Goal: Information Seeking & Learning: Learn about a topic

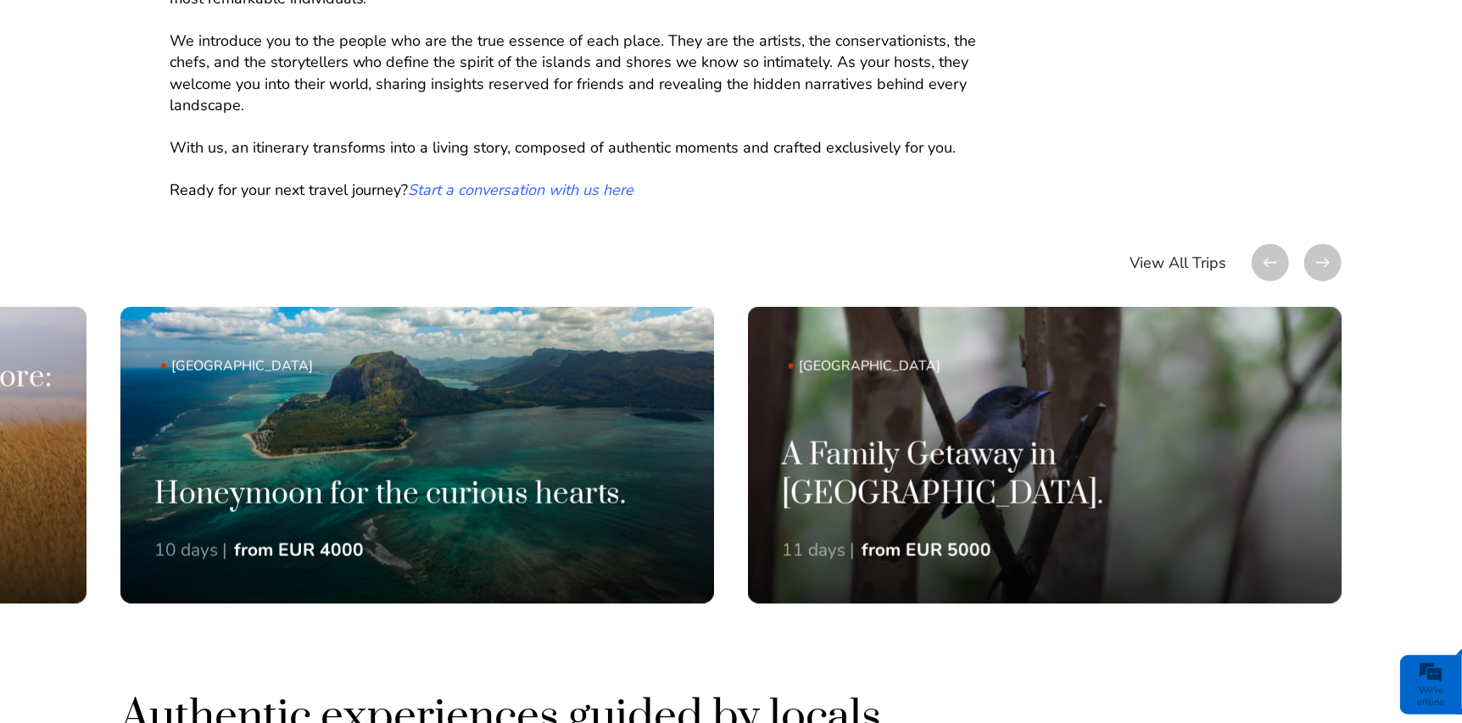
scroll to position [1102, 0]
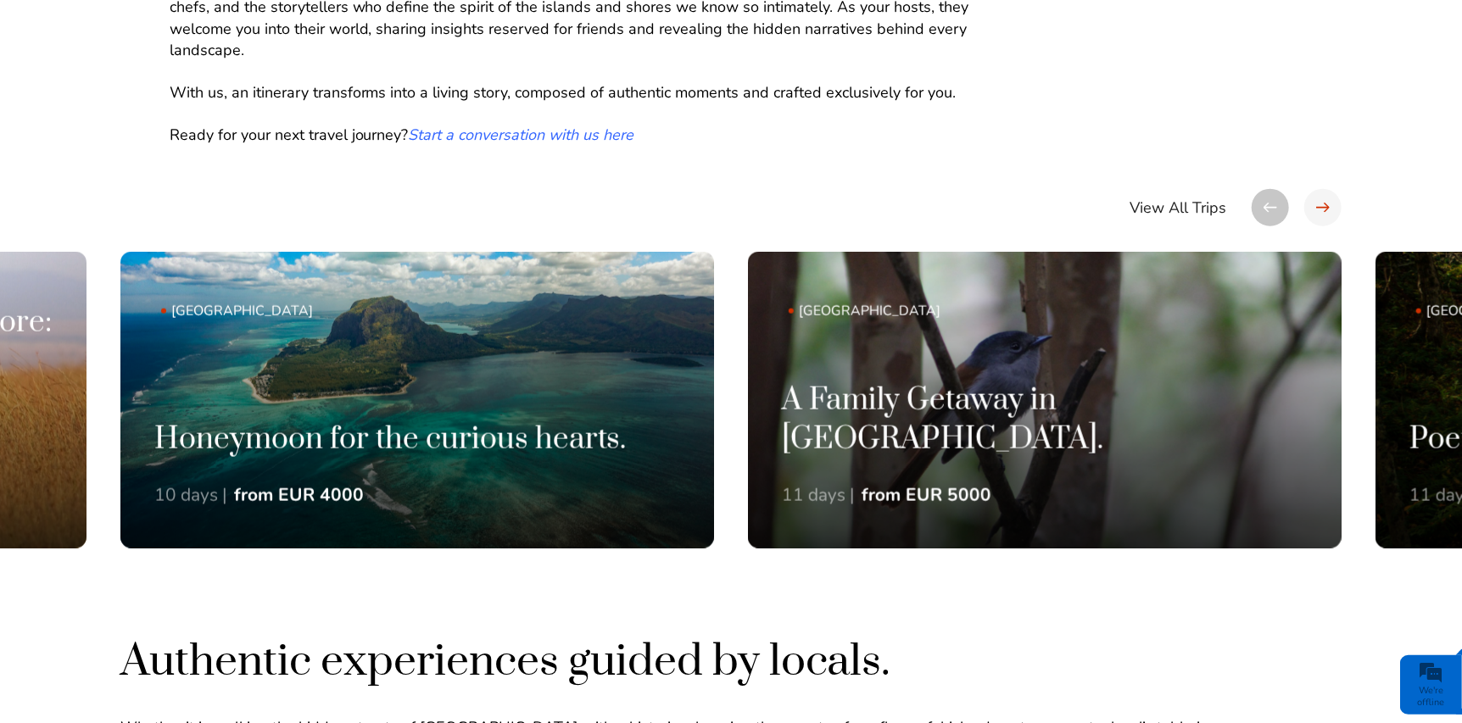
click at [1317, 209] on div at bounding box center [1322, 207] width 37 height 37
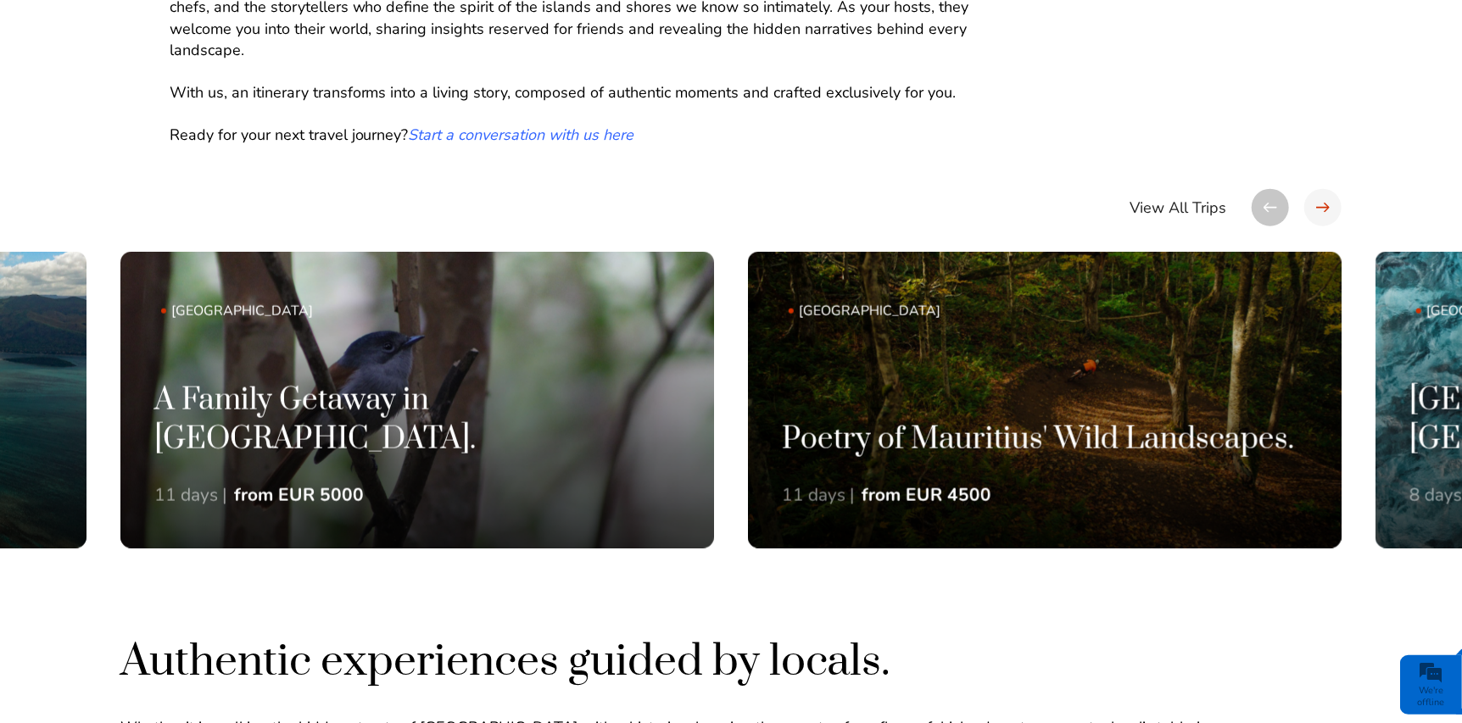
click at [1317, 209] on div at bounding box center [1322, 207] width 37 height 37
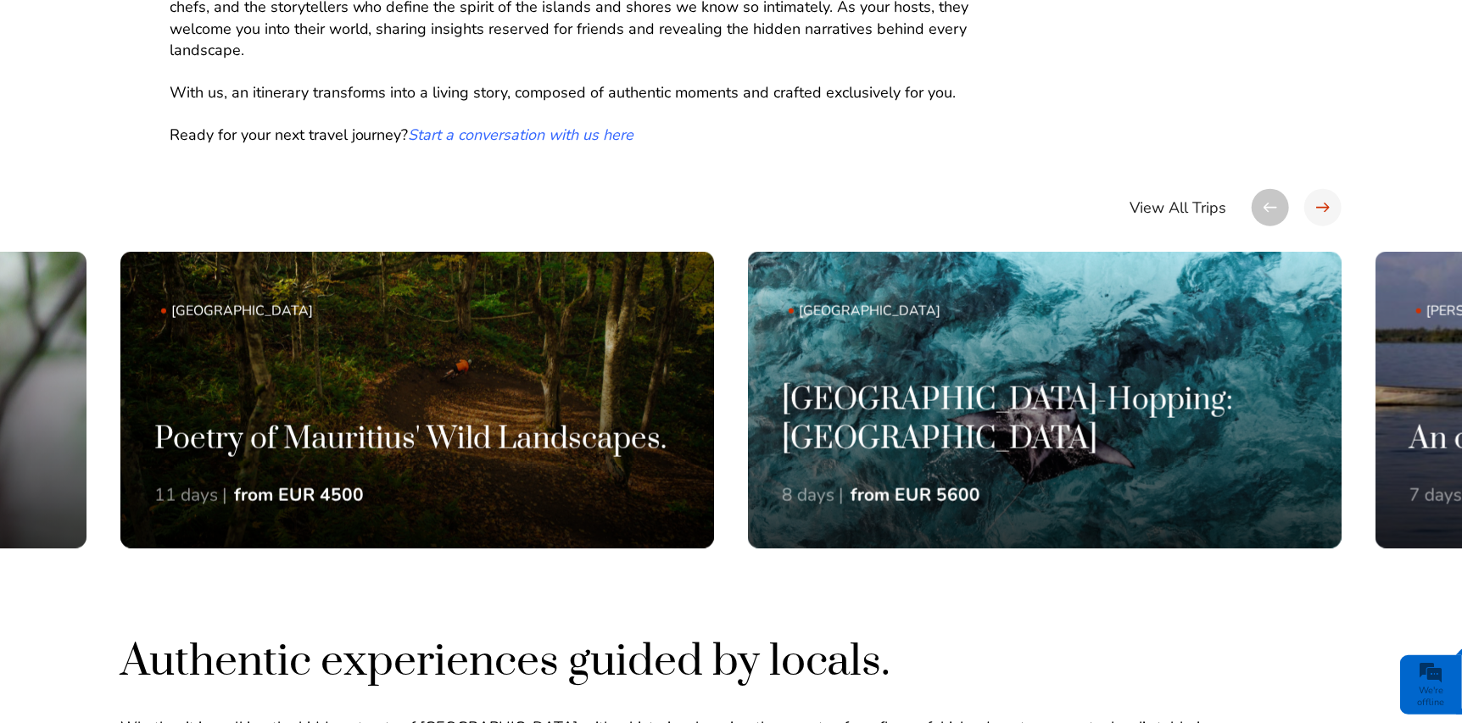
click at [1317, 209] on div at bounding box center [1322, 207] width 37 height 37
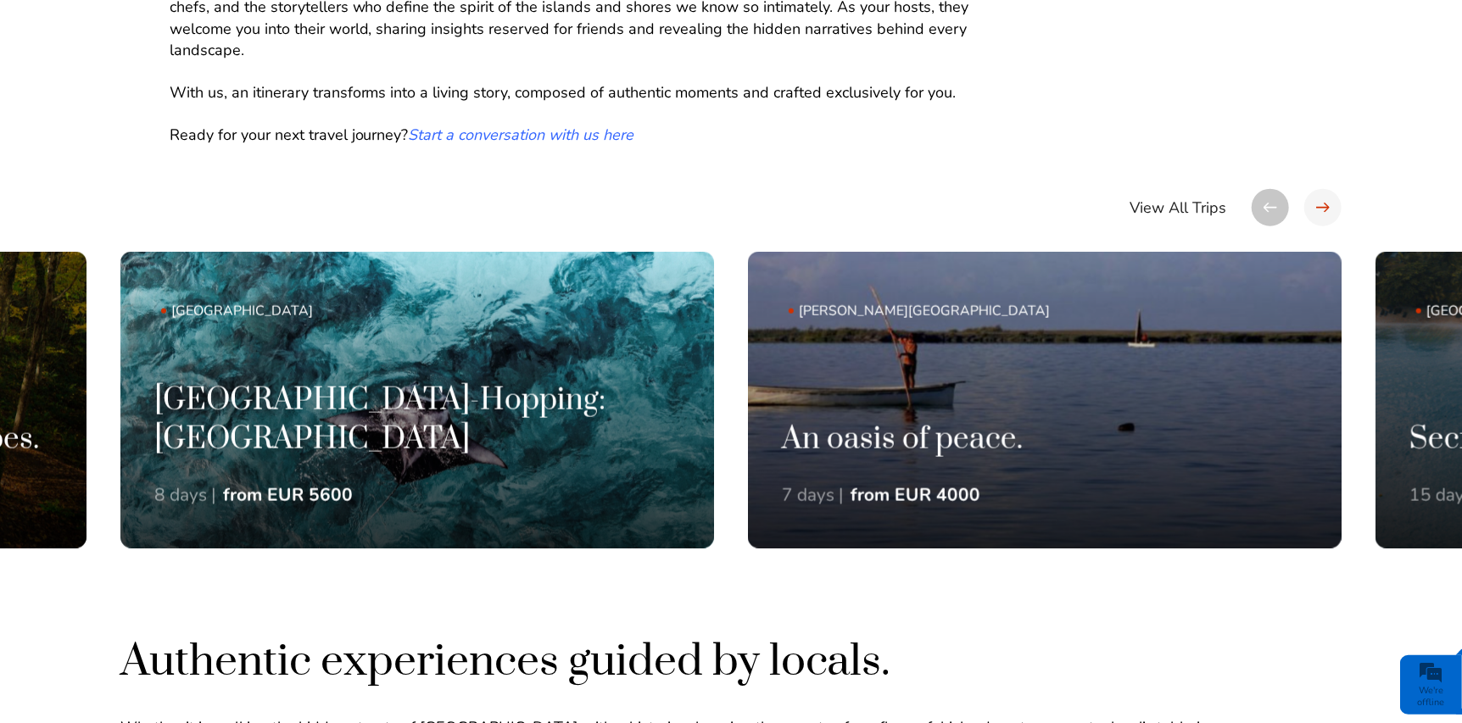
click at [1317, 209] on div at bounding box center [1322, 207] width 37 height 37
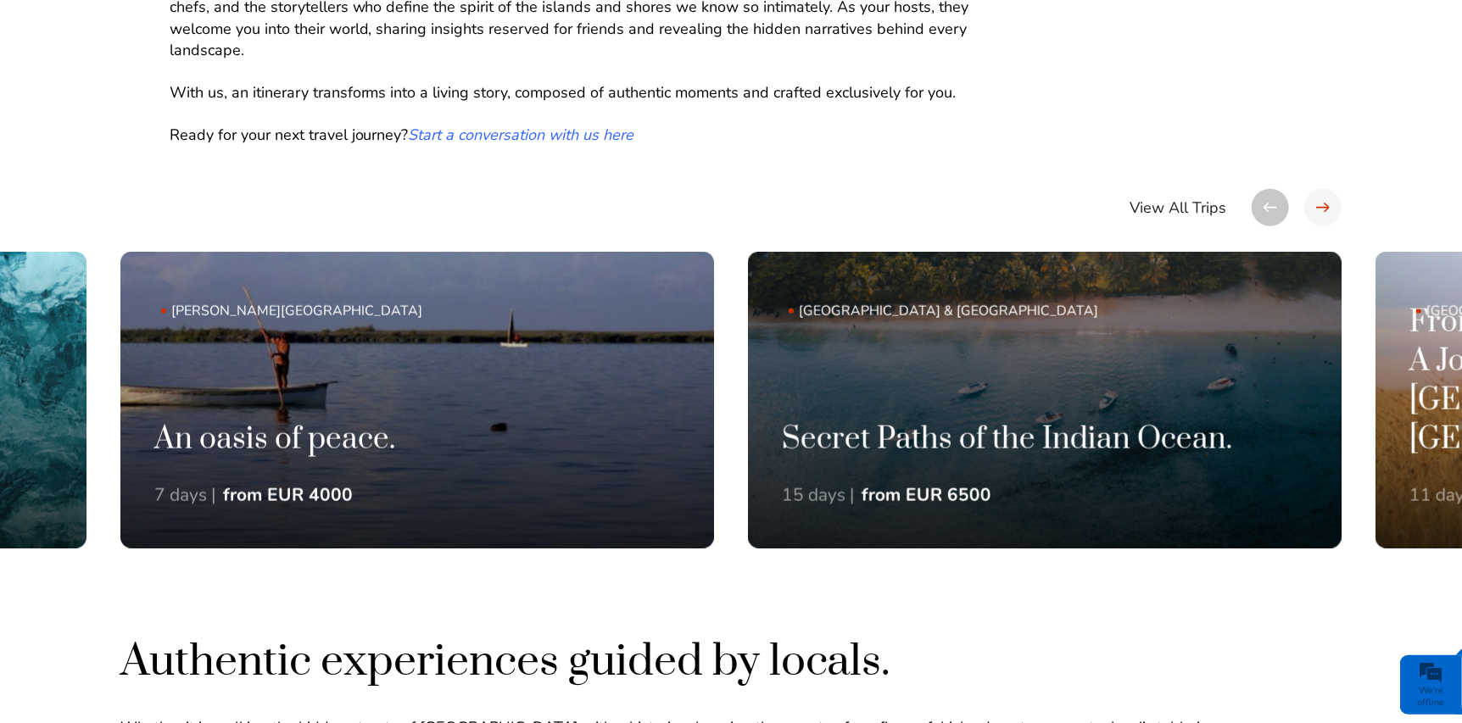
click at [1317, 209] on div at bounding box center [1322, 207] width 37 height 37
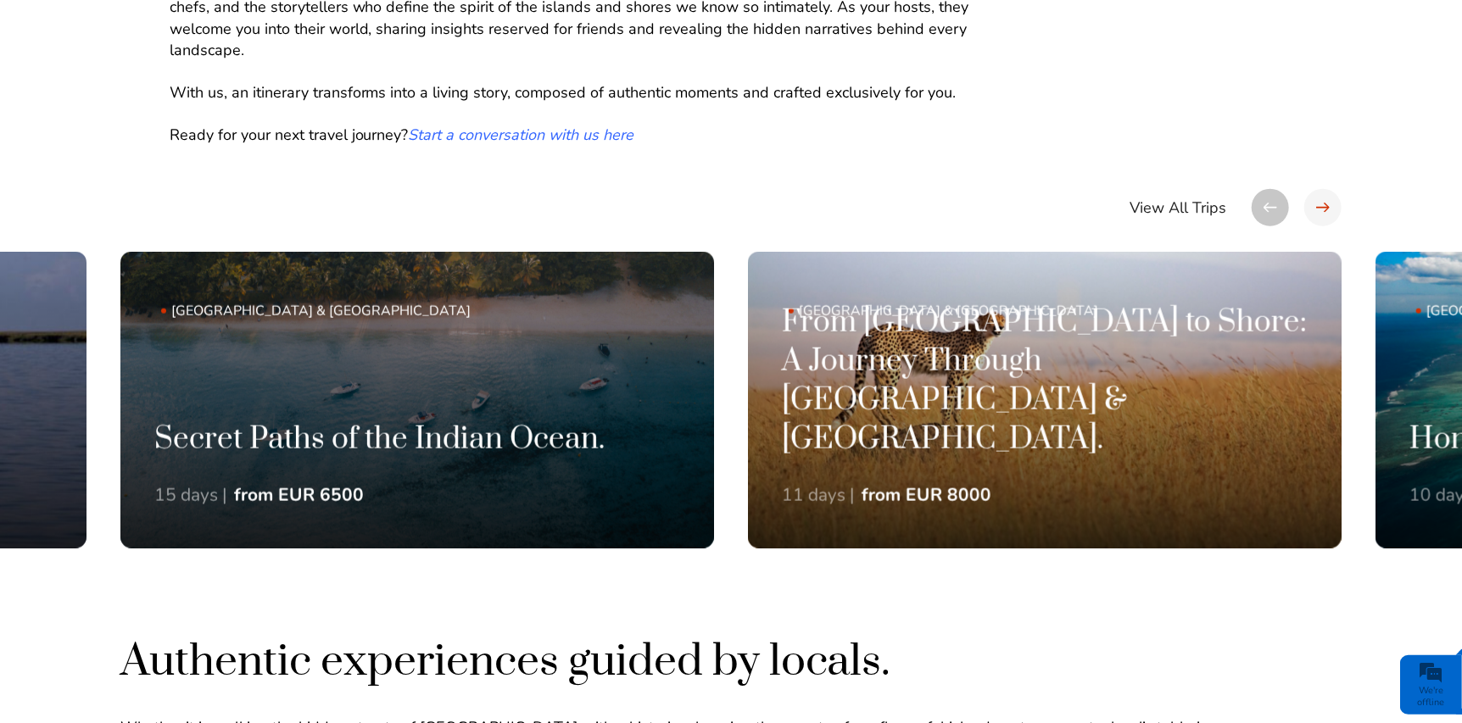
click at [1317, 209] on div at bounding box center [1322, 207] width 37 height 37
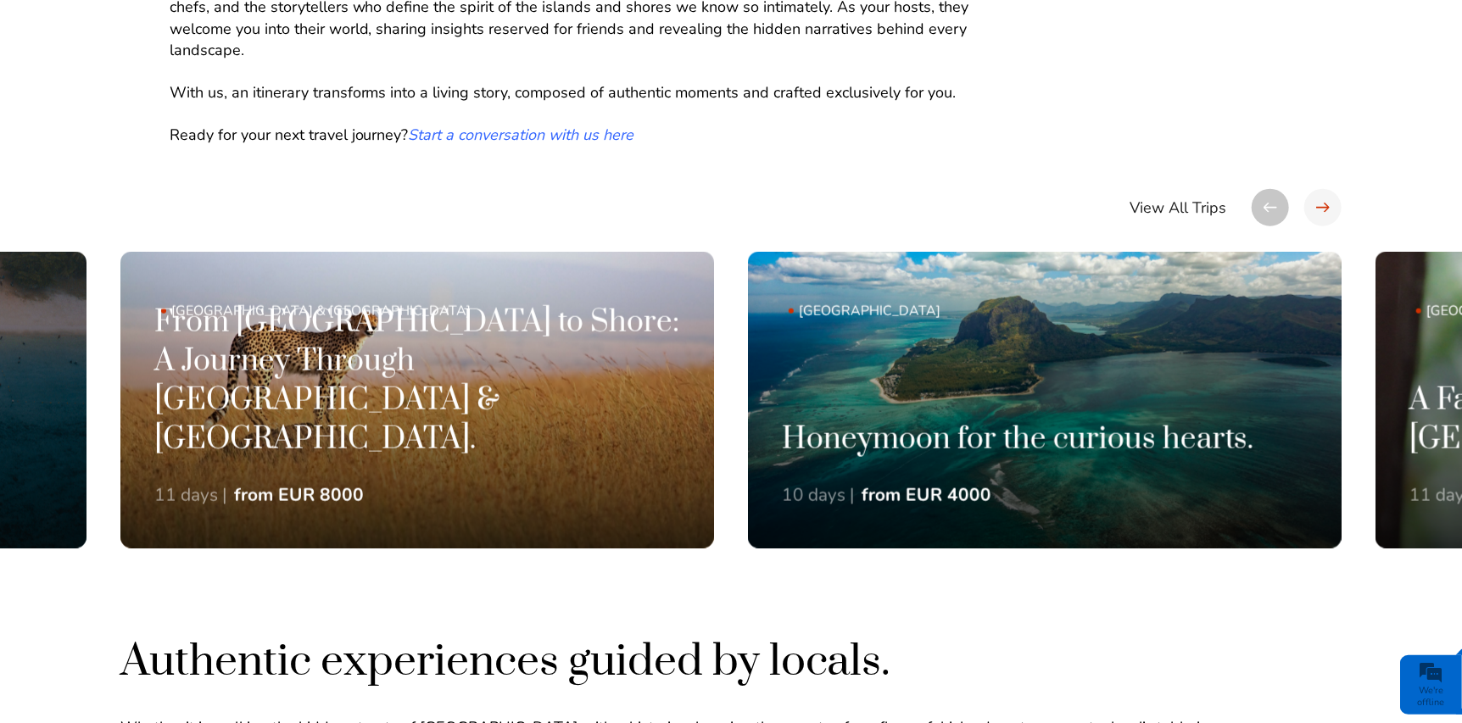
click at [1317, 209] on div at bounding box center [1322, 207] width 37 height 37
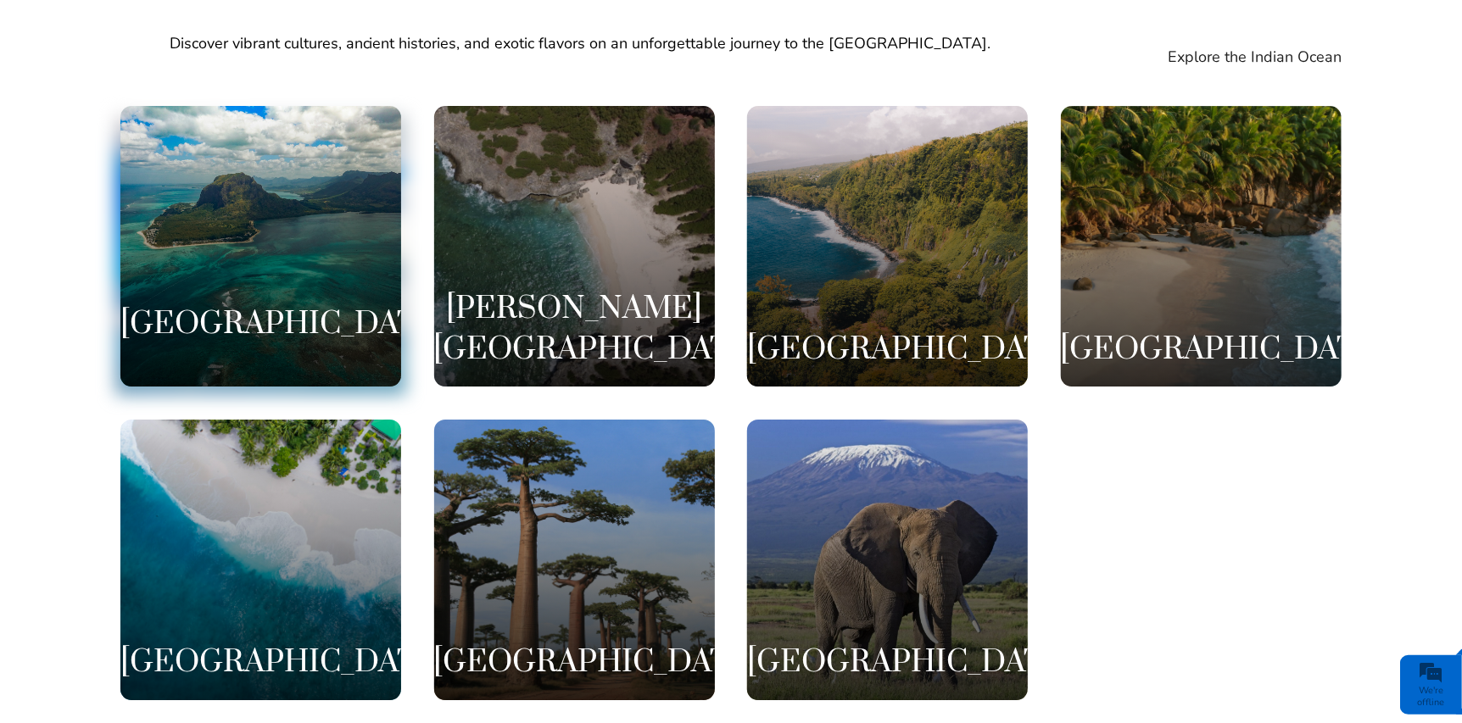
scroll to position [3307, 0]
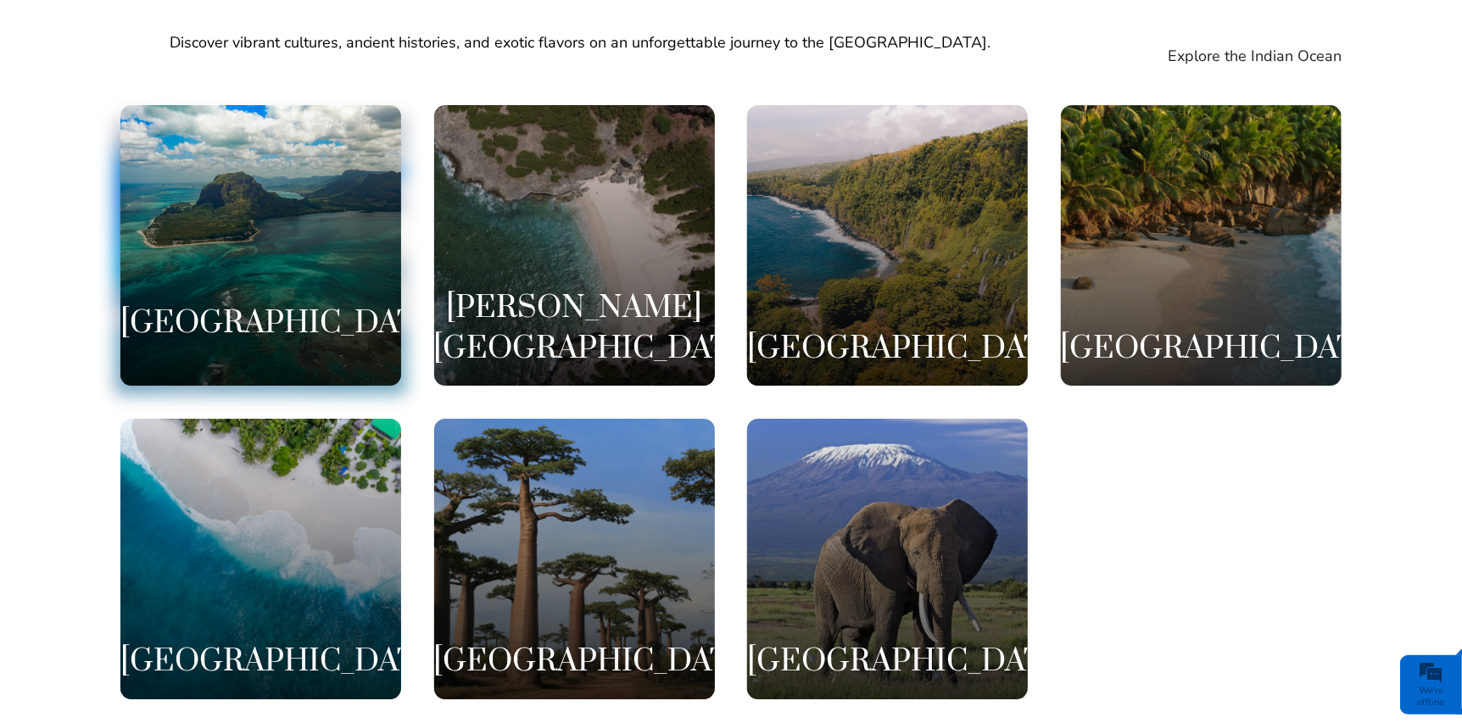
click at [282, 216] on div "Mauritius" at bounding box center [260, 245] width 281 height 281
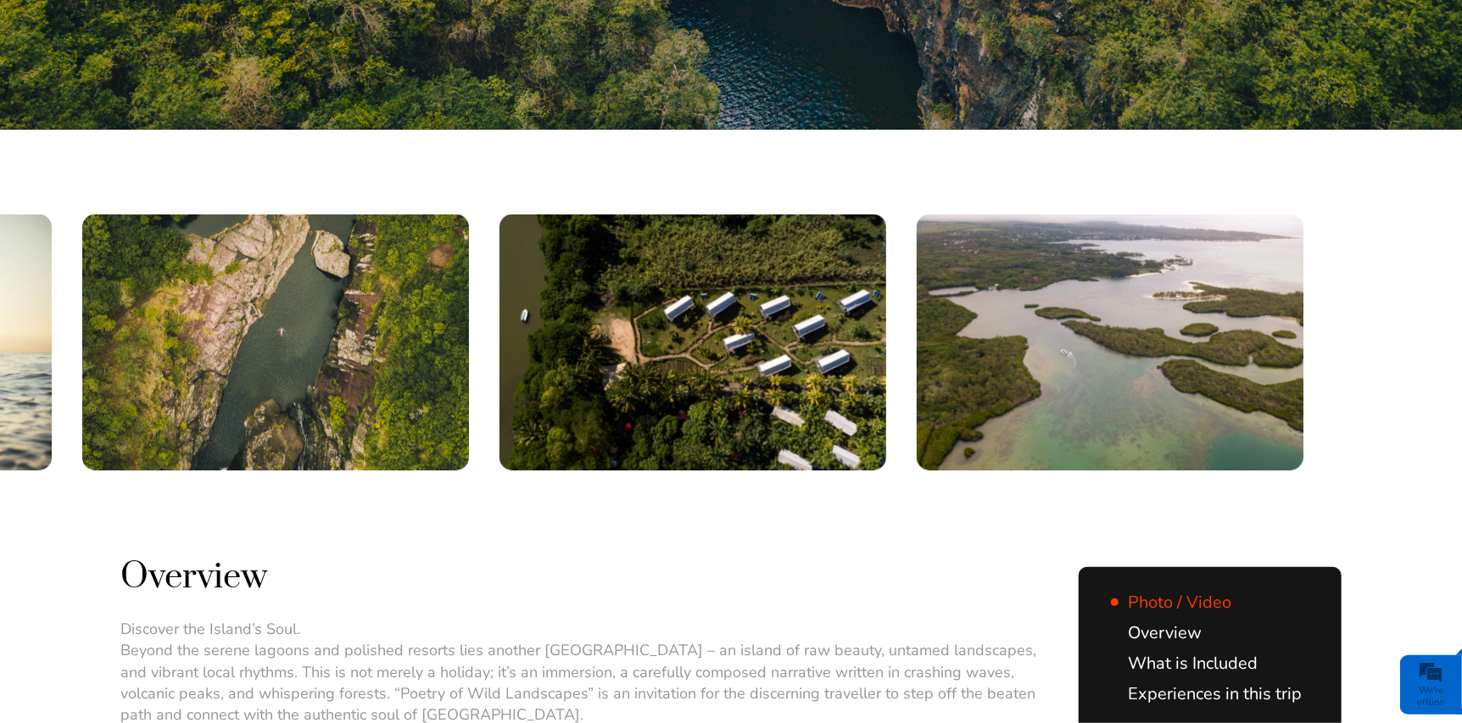
drag, startPoint x: 896, startPoint y: 314, endPoint x: 418, endPoint y: 316, distance: 478.4
click at [418, 316] on img at bounding box center [275, 343] width 387 height 256
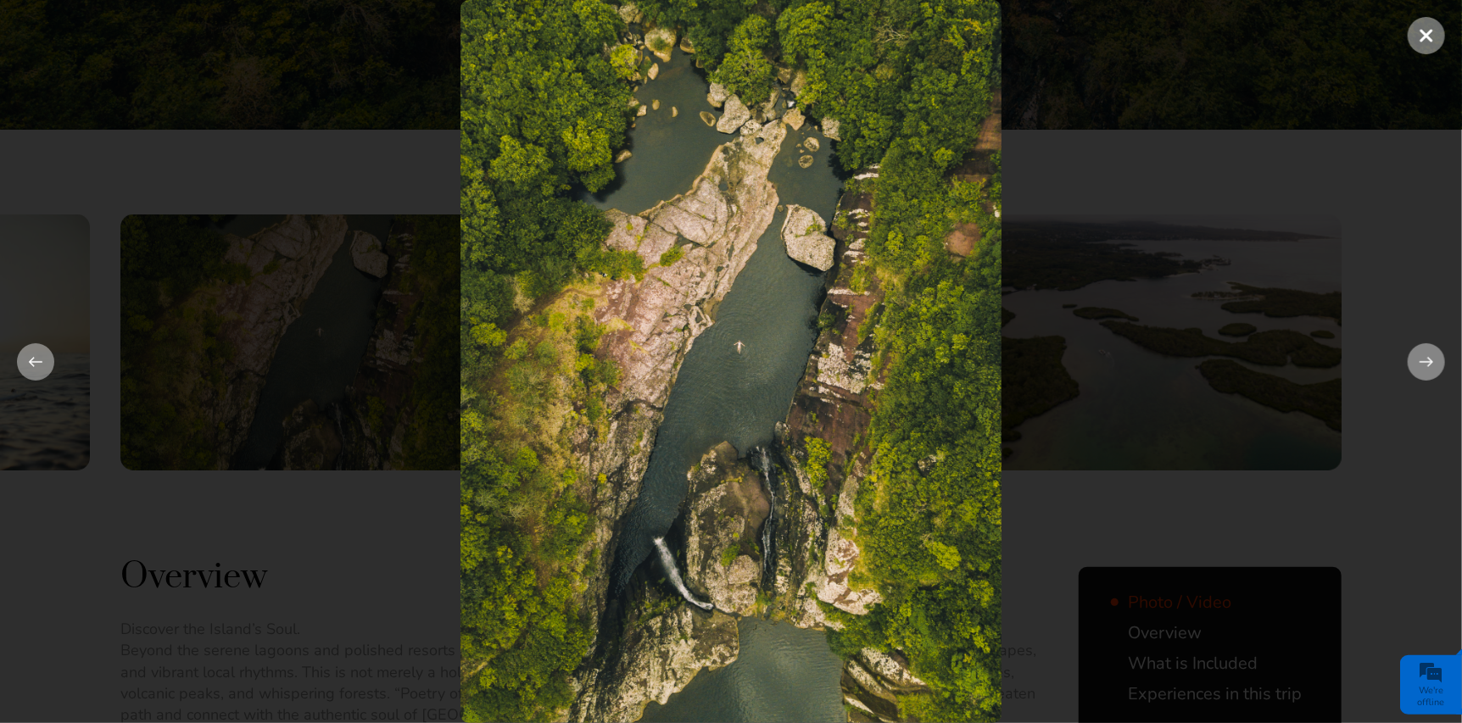
click at [1394, 354] on div at bounding box center [731, 361] width 1462 height 723
click at [1376, 310] on div at bounding box center [731, 361] width 1462 height 723
click at [1427, 40] on span at bounding box center [1426, 35] width 37 height 37
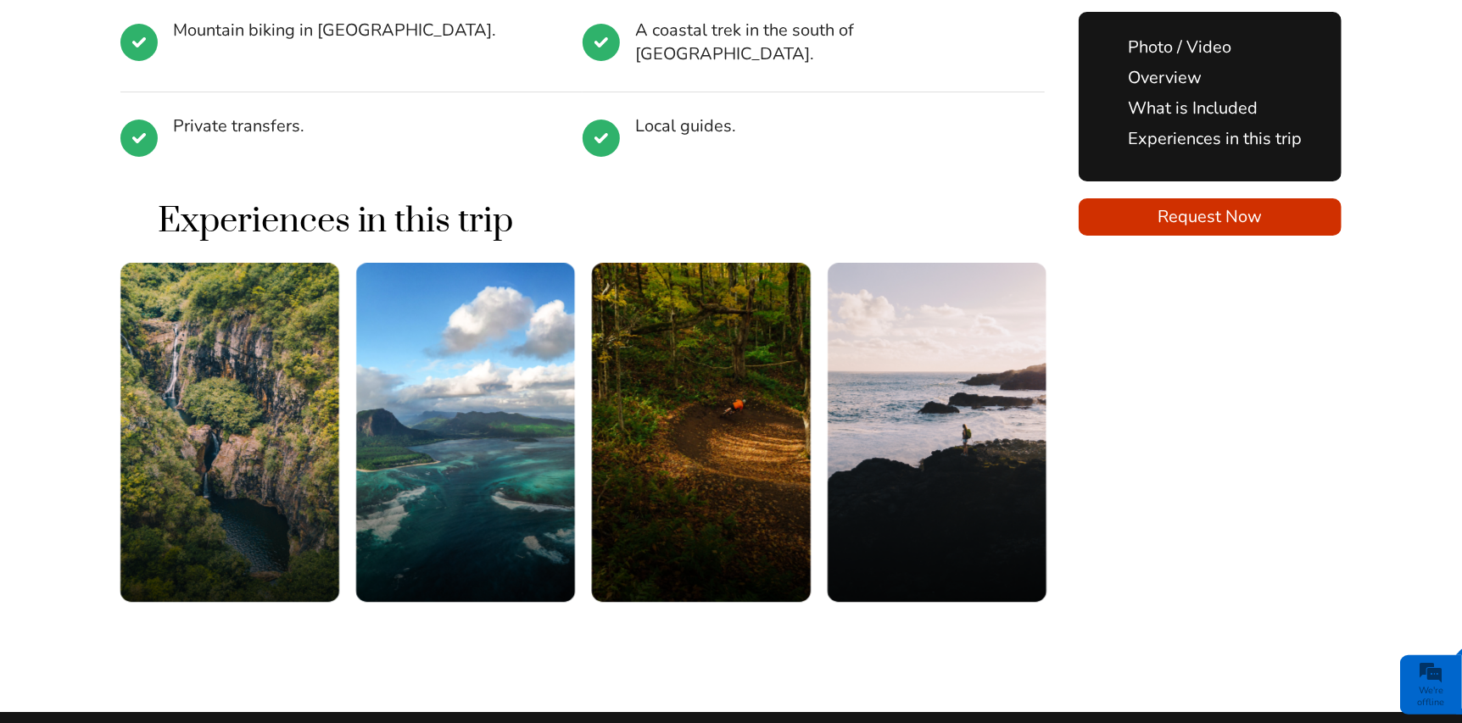
scroll to position [2799, 0]
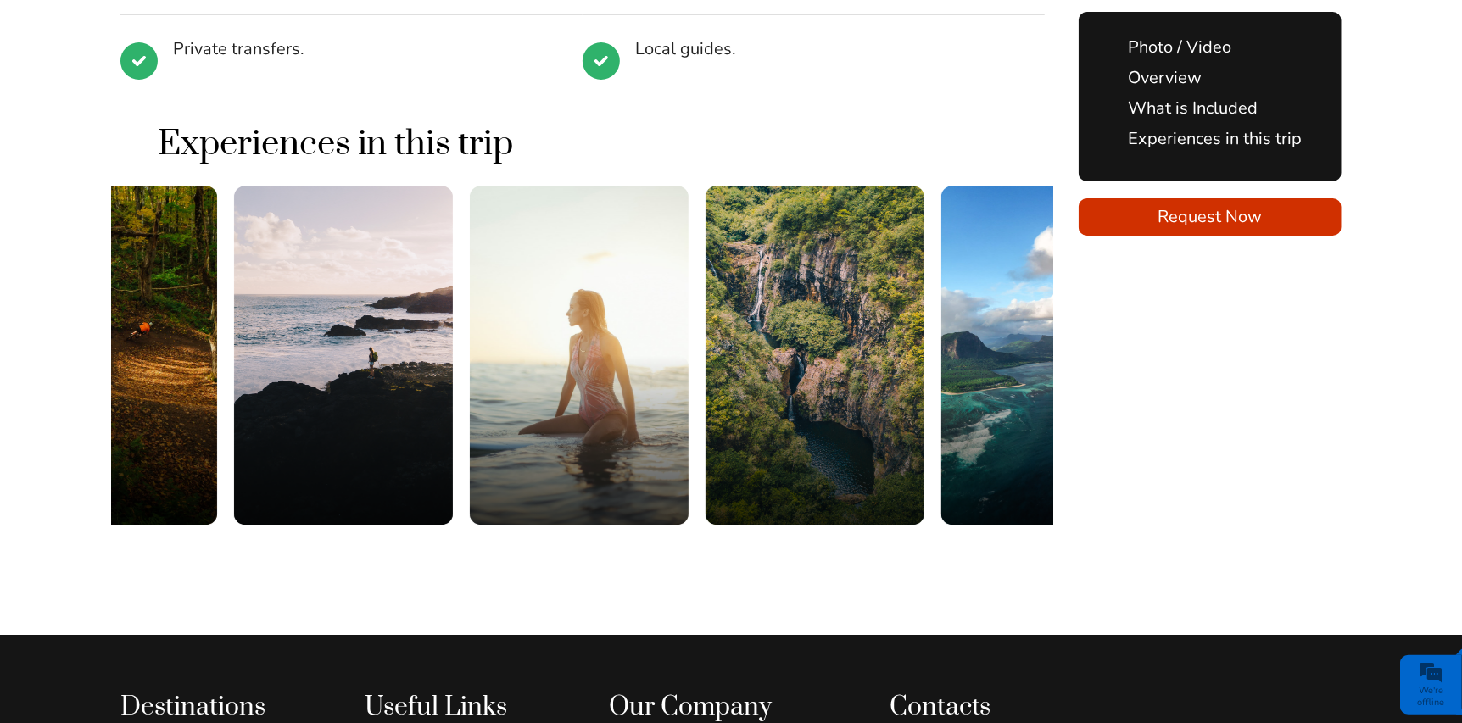
drag, startPoint x: 162, startPoint y: 271, endPoint x: 1200, endPoint y: 288, distance: 1038.3
click at [689, 298] on div "Surfing the Indian Ocean Waters." at bounding box center [579, 406] width 219 height 339
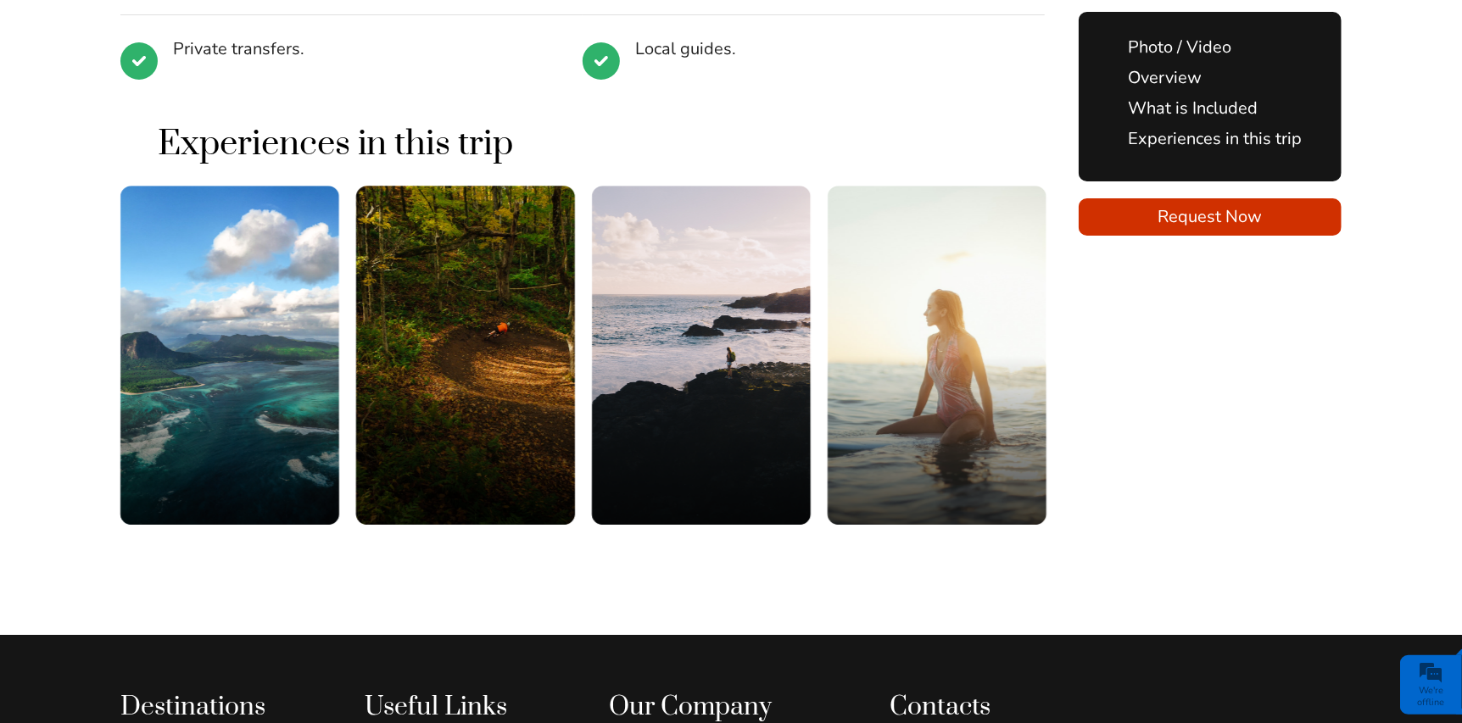
drag, startPoint x: 663, startPoint y: 310, endPoint x: 1375, endPoint y: 307, distance: 711.6
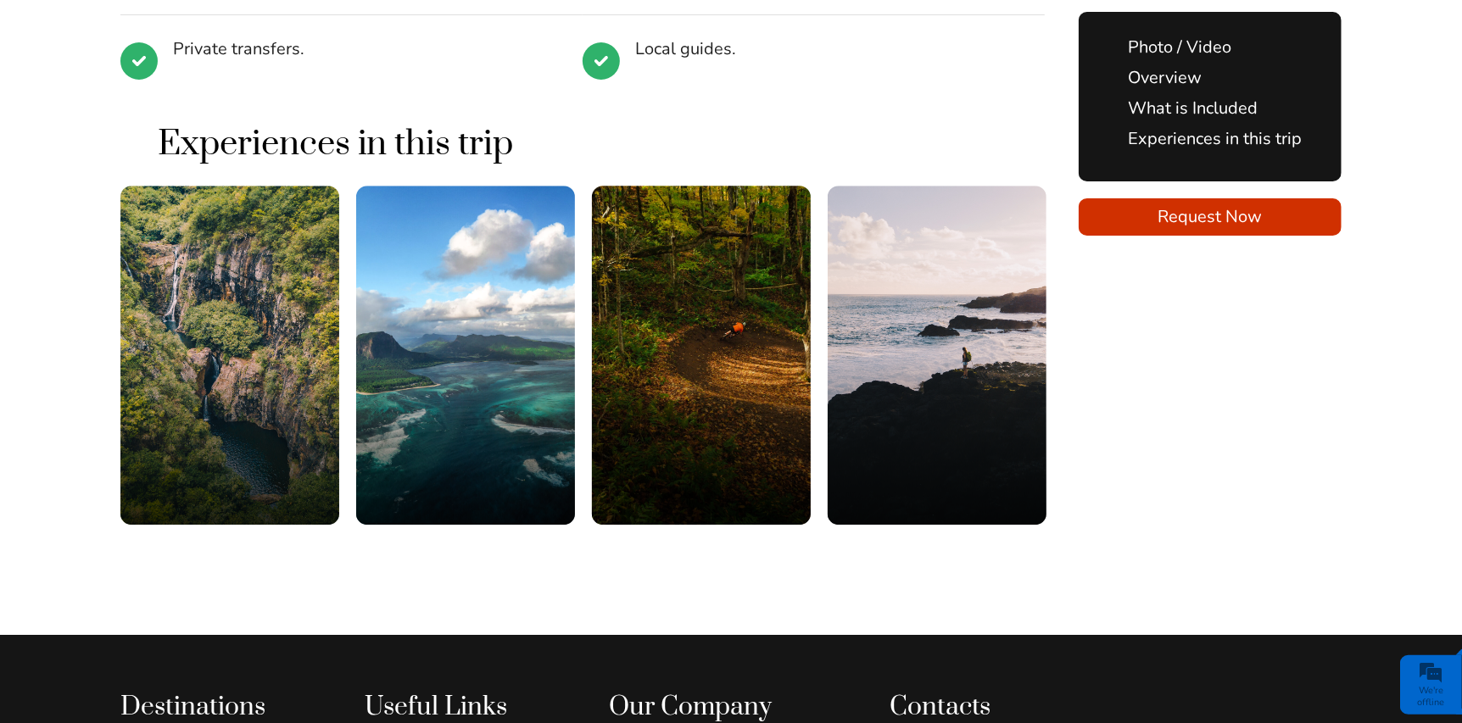
drag, startPoint x: 846, startPoint y: 371, endPoint x: -3, endPoint y: 371, distance: 849.0
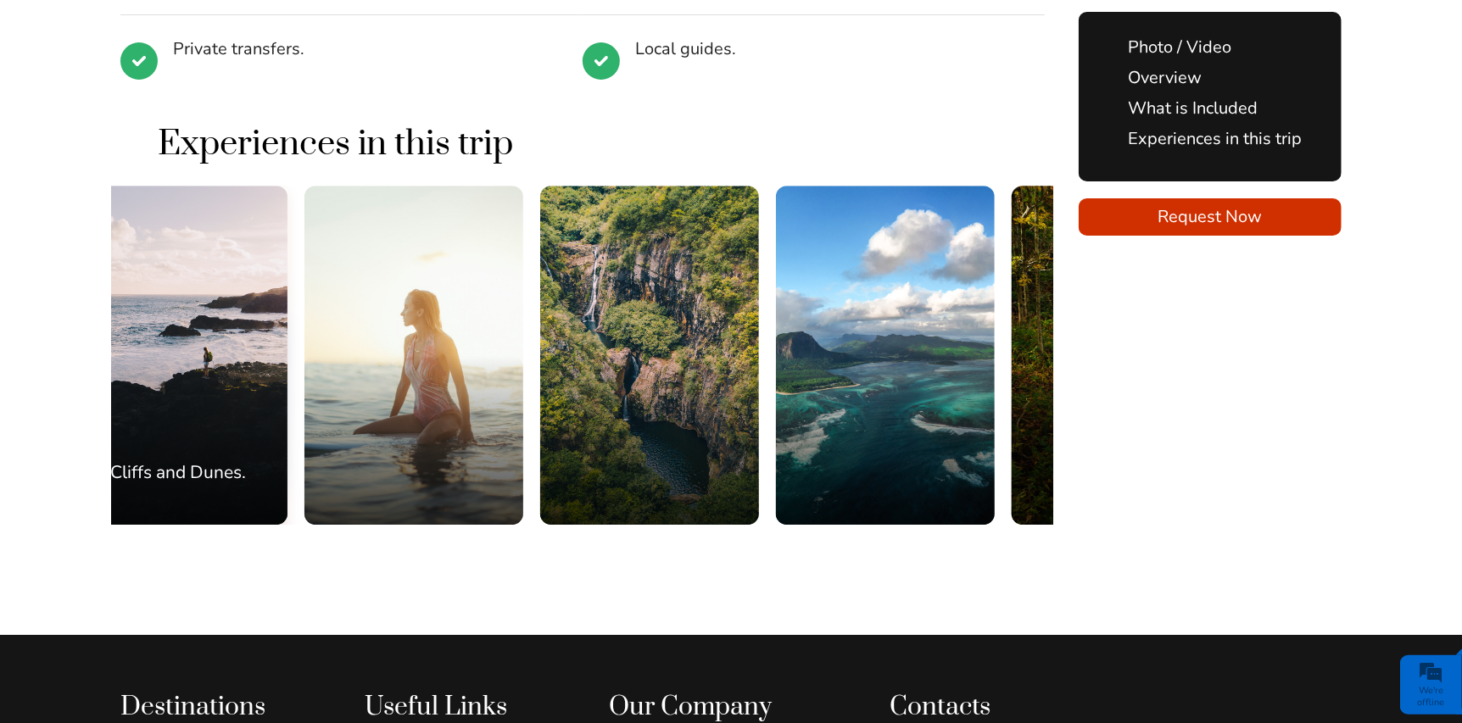
drag, startPoint x: 910, startPoint y: 322, endPoint x: 148, endPoint y: 326, distance: 762.5
click at [148, 326] on div "Cliffs and Dunes." at bounding box center [178, 355] width 219 height 339
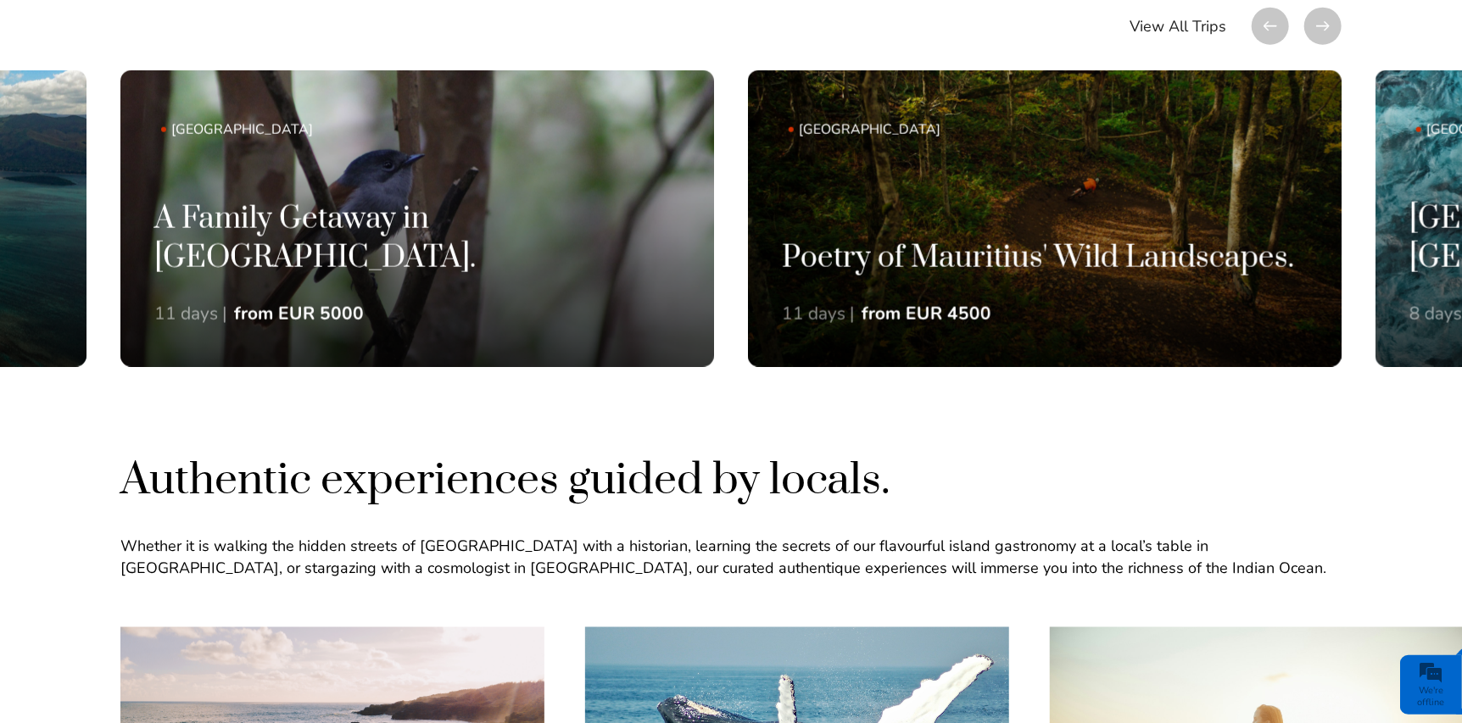
scroll to position [1271, 0]
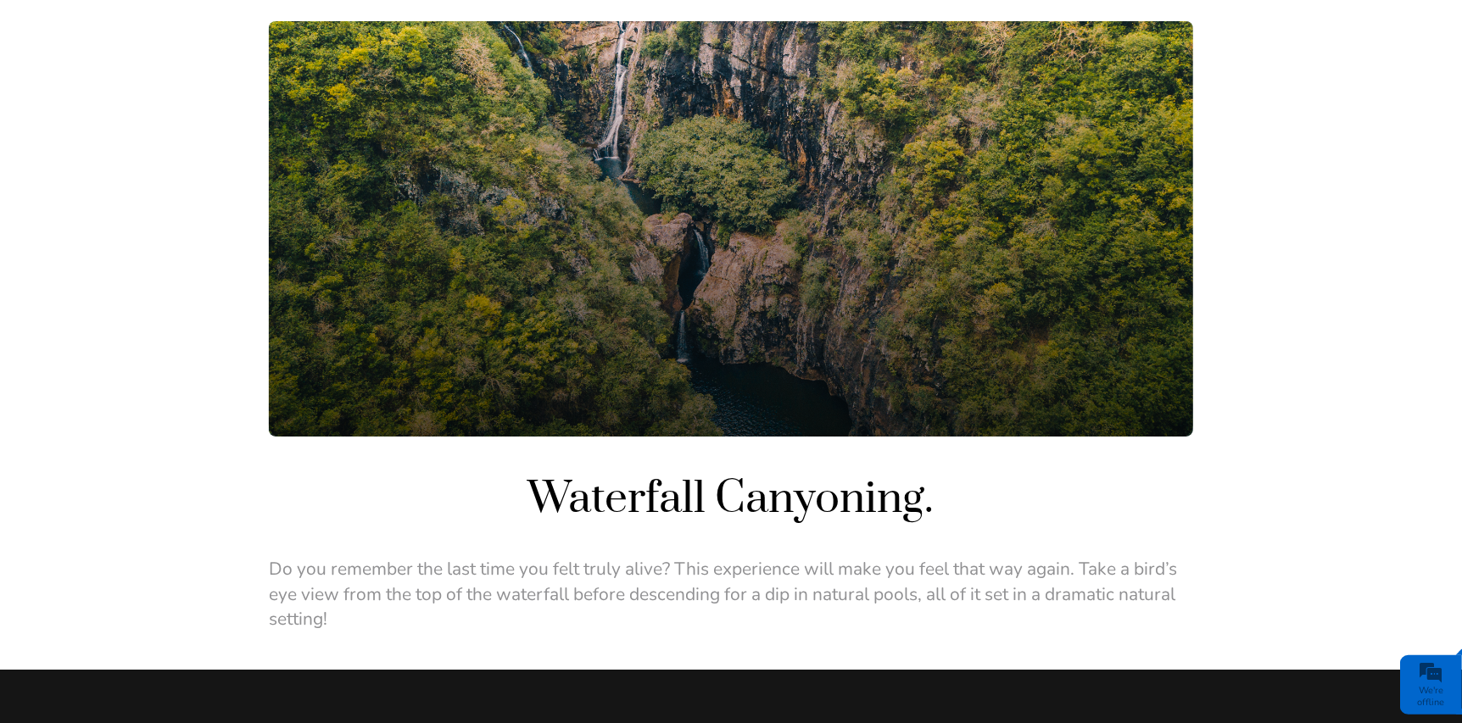
scroll to position [84, 0]
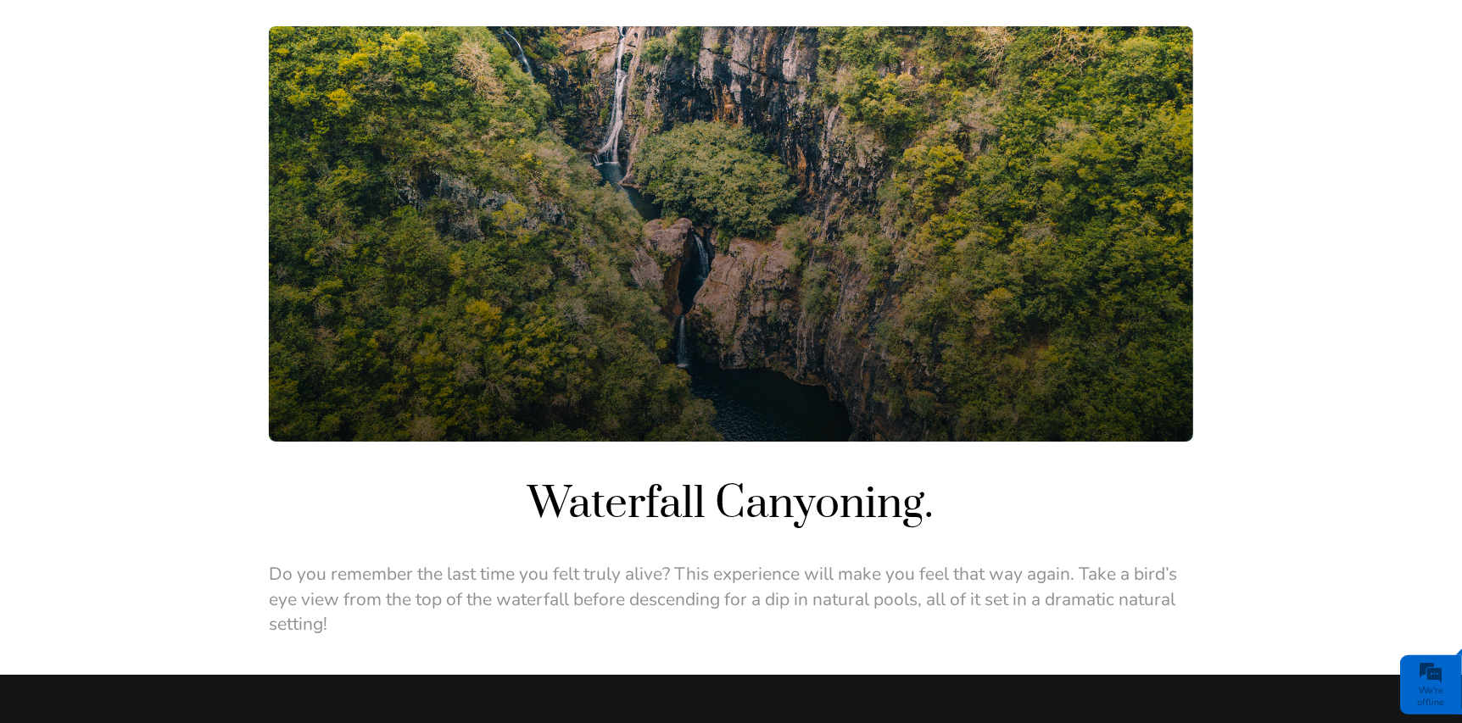
click at [930, 216] on div at bounding box center [731, 234] width 924 height 416
click at [780, 507] on h1 "Waterfall Canyoning." at bounding box center [731, 504] width 924 height 57
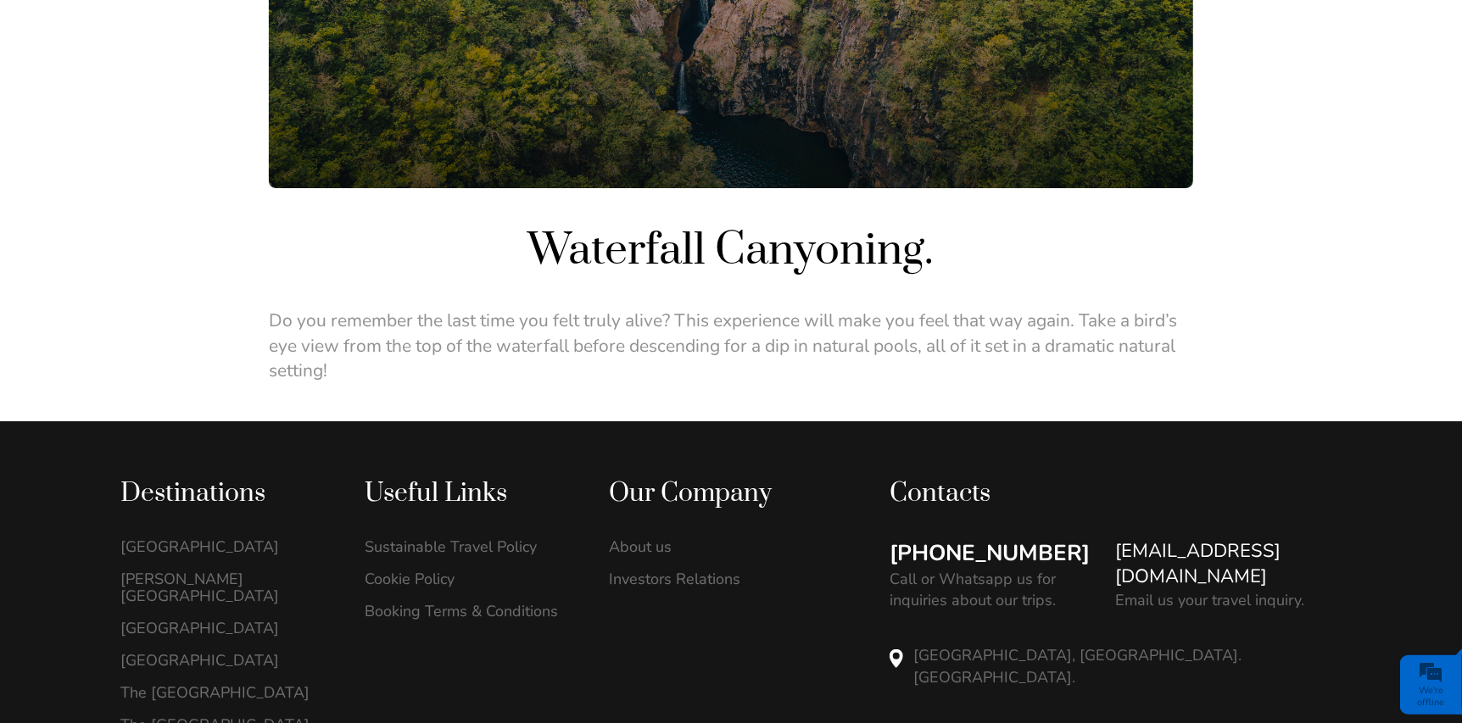
scroll to position [339, 0]
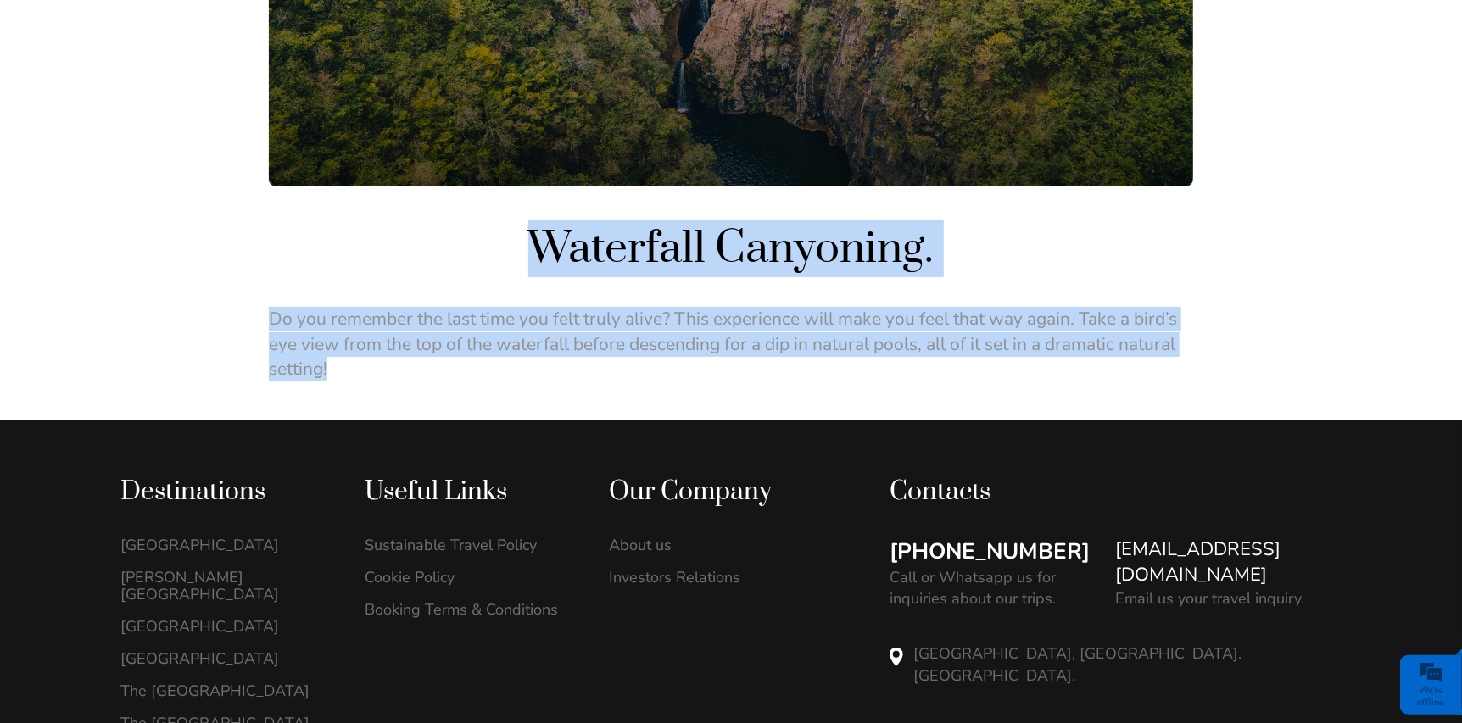
drag, startPoint x: 265, startPoint y: 320, endPoint x: 391, endPoint y: 372, distance: 136.9
click at [391, 372] on div "Waterfall Canyoning. Do you remember the last time you felt truly alive? This e…" at bounding box center [731, 95] width 1462 height 649
drag, startPoint x: 391, startPoint y: 372, endPoint x: 321, endPoint y: 339, distance: 77.0
copy div "Waterfall Canyoning. Do you remember the last time you felt truly alive? This e…"
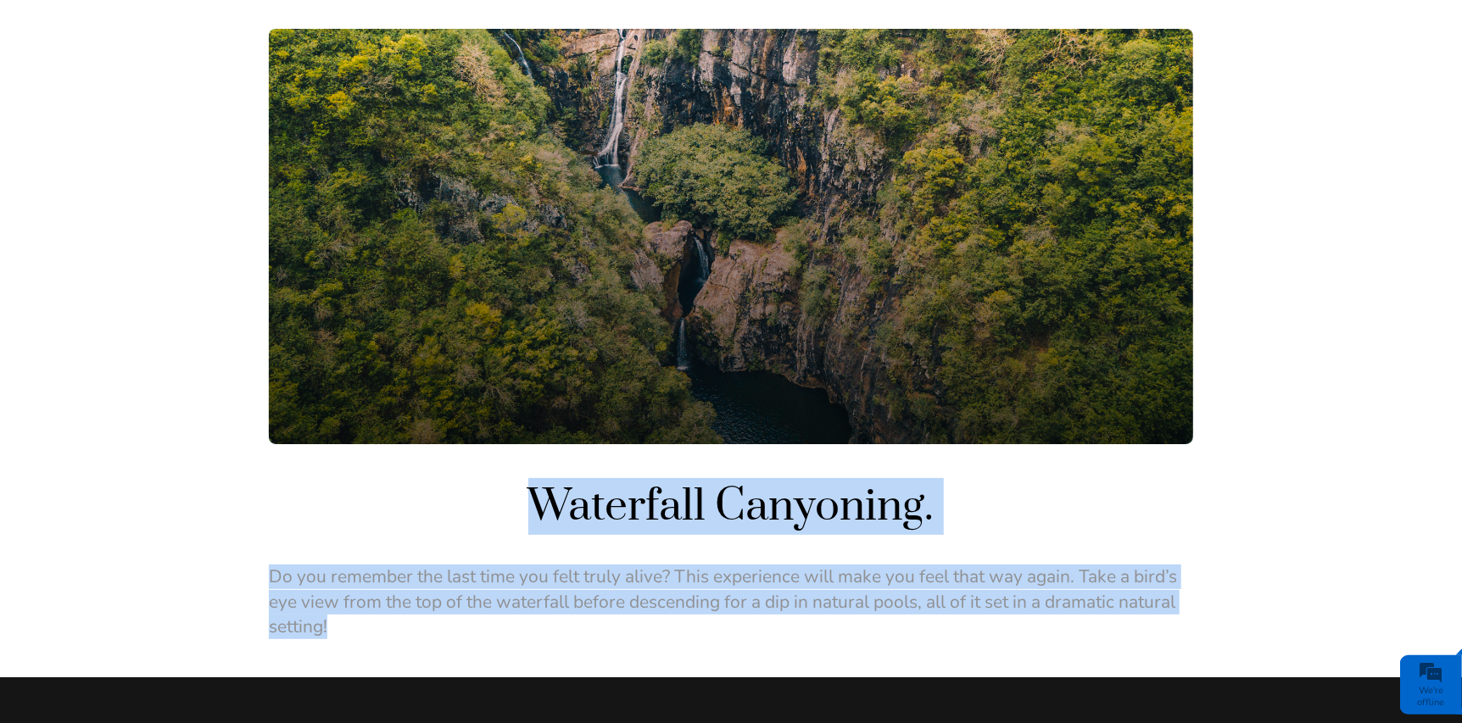
scroll to position [0, 0]
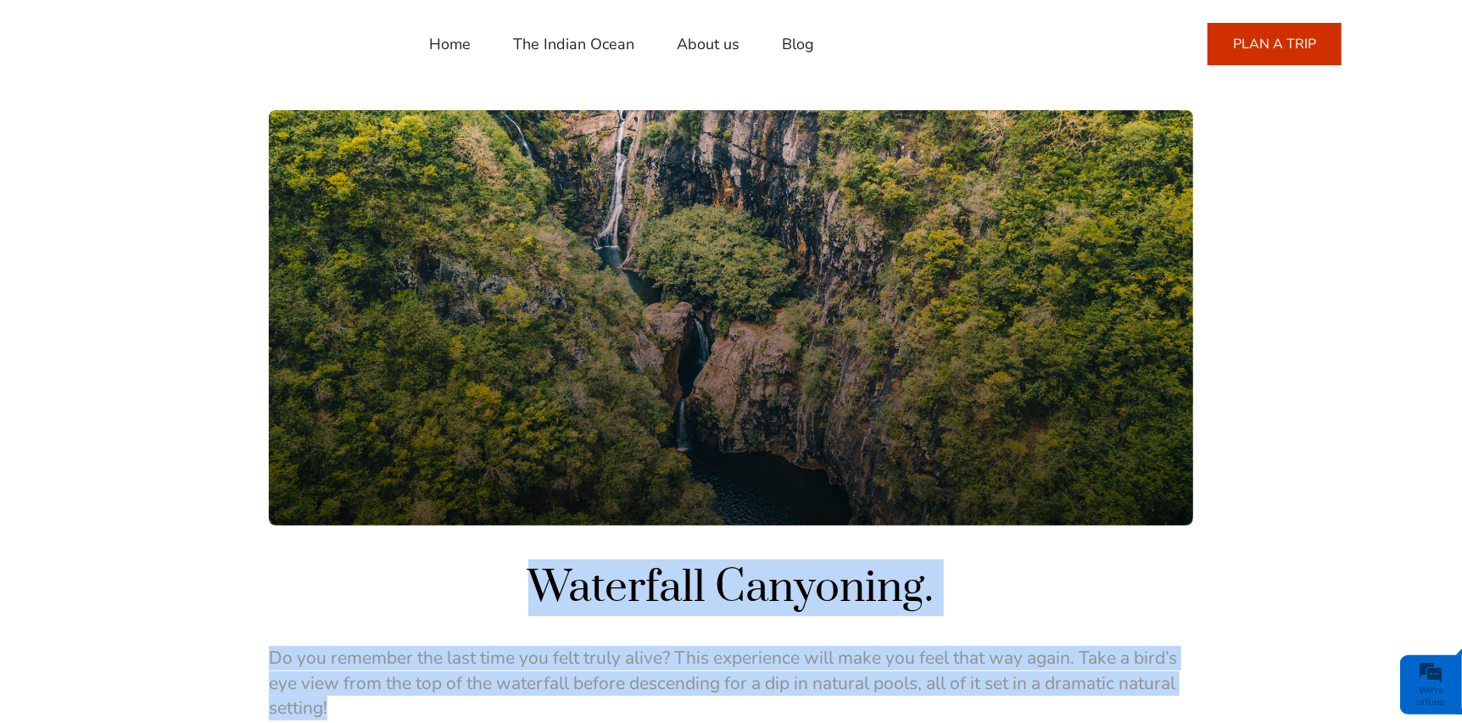
click at [1263, 25] on link "PLAN A TRIP" at bounding box center [1275, 44] width 134 height 42
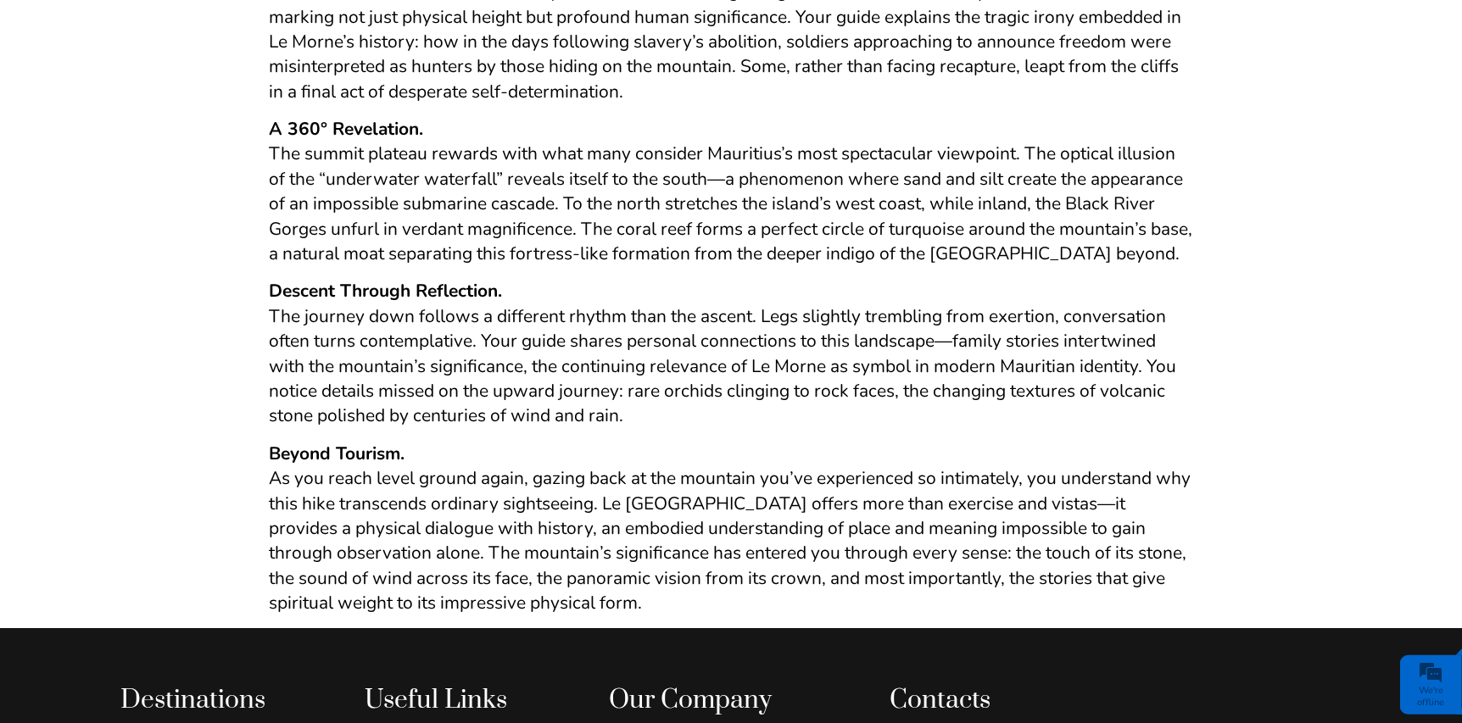
scroll to position [1790, 0]
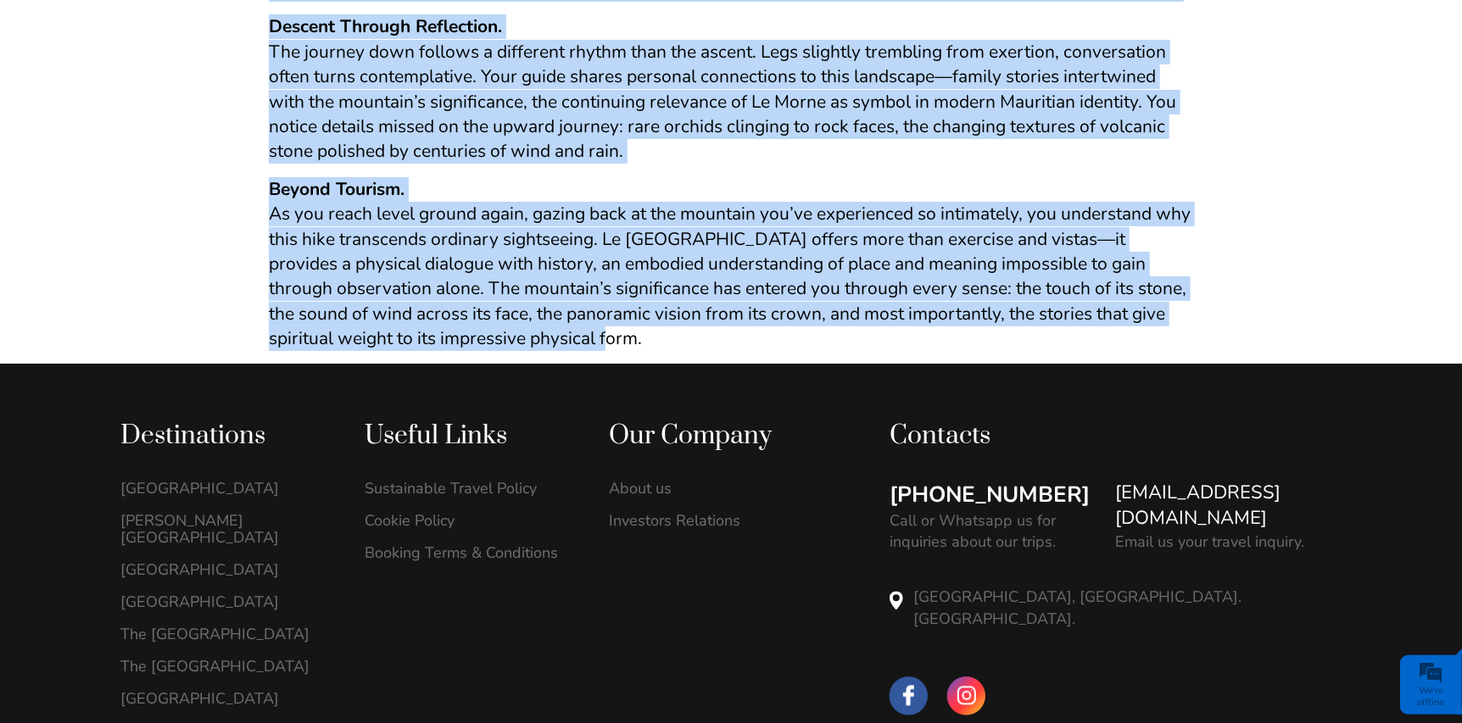
drag, startPoint x: 577, startPoint y: 75, endPoint x: 1014, endPoint y: 323, distance: 502.5
drag, startPoint x: 1014, startPoint y: 323, endPoint x: 957, endPoint y: 225, distance: 113.6
copy div "Freedom Hike. Move back to times when freedom was only a dream and discover the…"
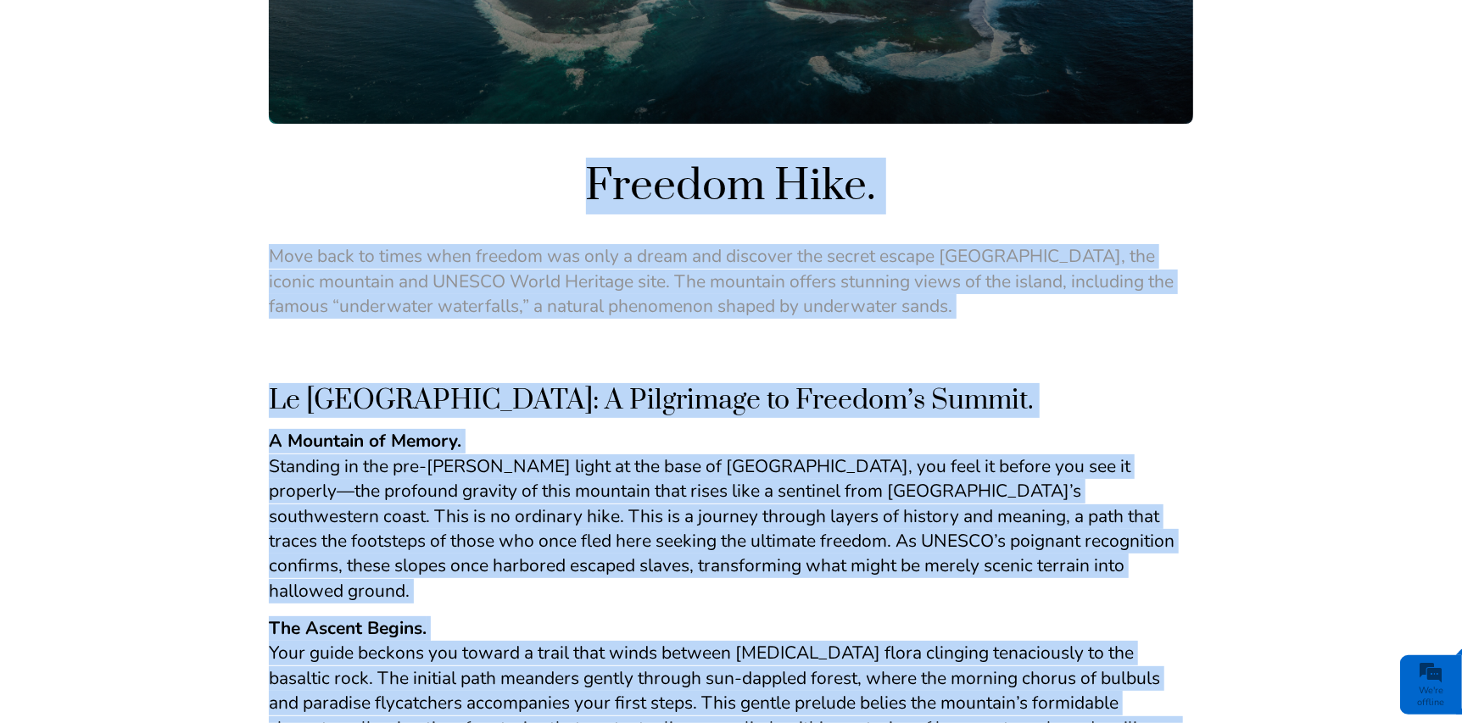
scroll to position [517, 0]
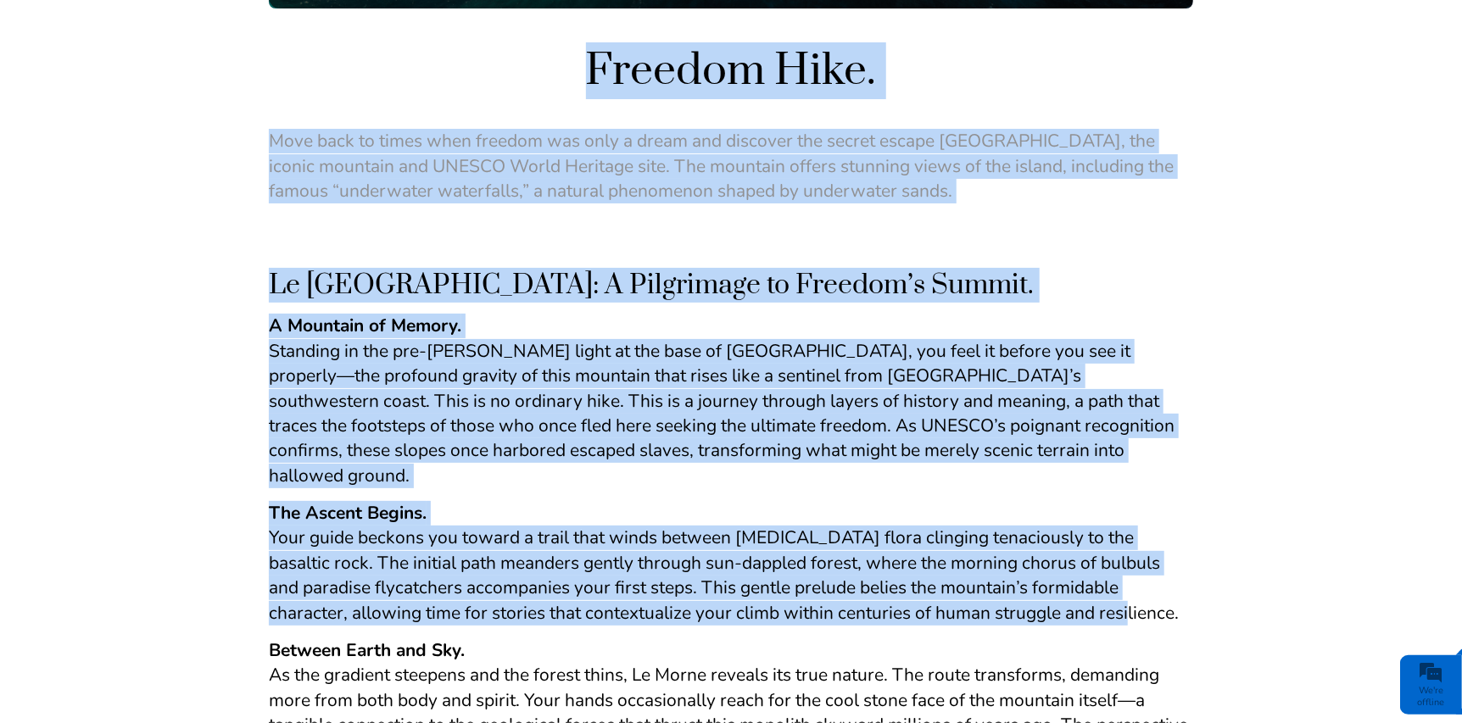
drag, startPoint x: 574, startPoint y: 68, endPoint x: 1120, endPoint y: 587, distance: 753.5
click at [1120, 587] on div "Freedom Hike. Move back to times when freedom was only a dream and discover the…" at bounding box center [731, 615] width 924 height 2045
copy div "Freedom Hike. Move back to times when freedom was only a dream and discover the…"
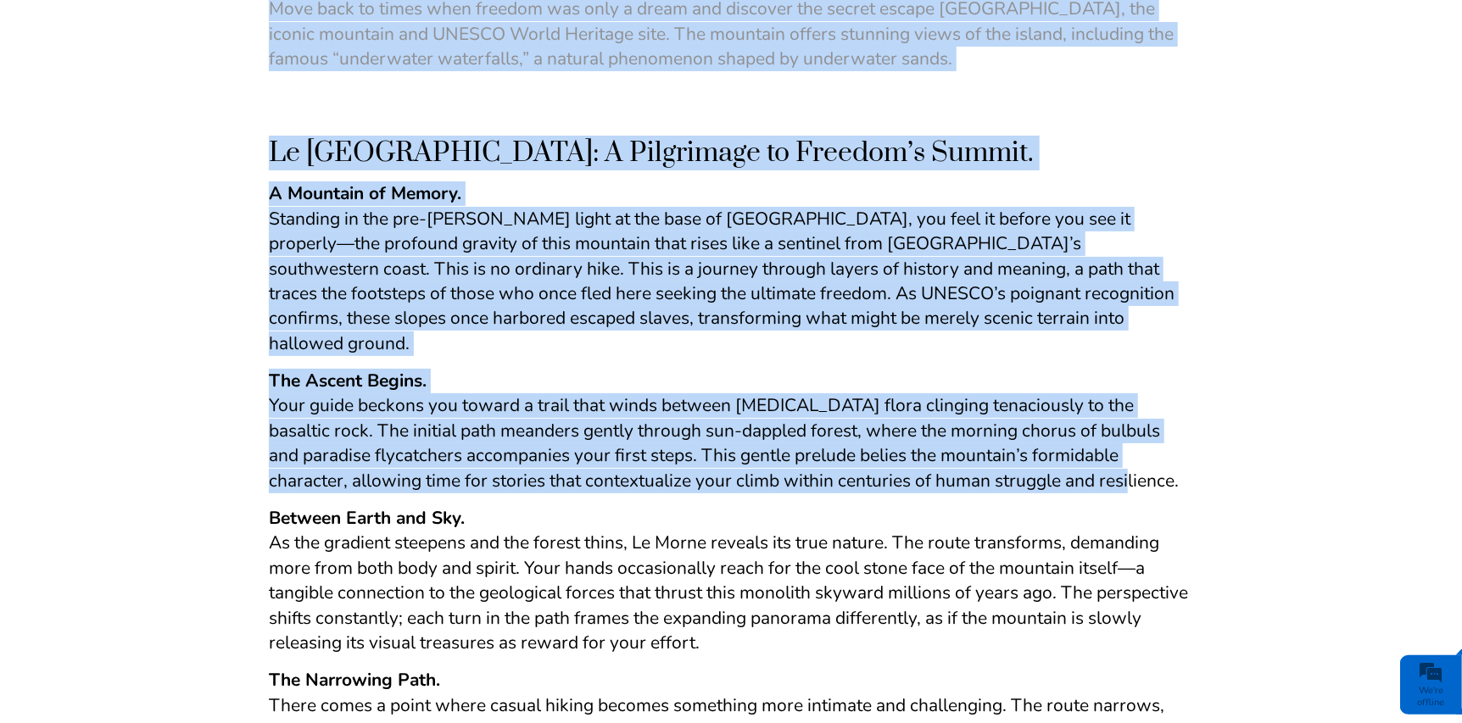
scroll to position [857, 0]
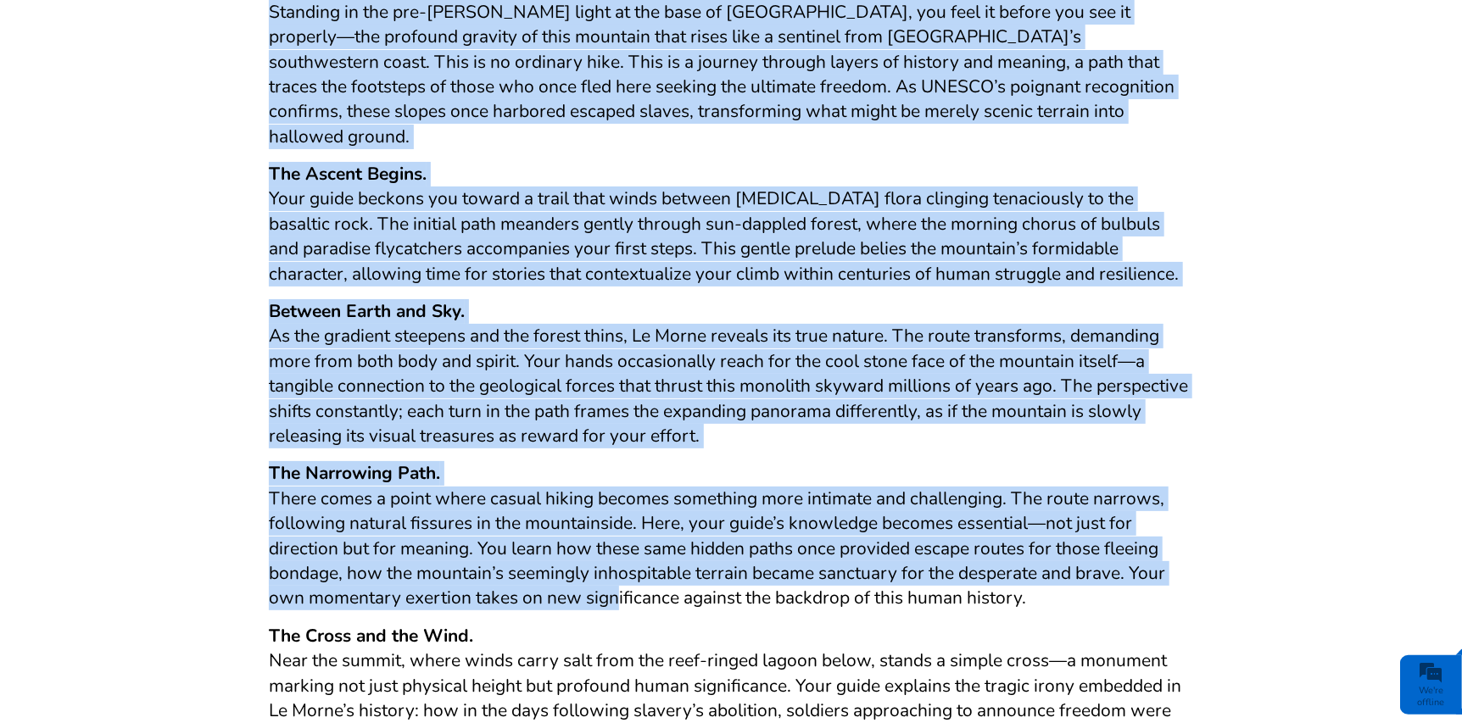
drag, startPoint x: 268, startPoint y: 282, endPoint x: 615, endPoint y: 569, distance: 450.0
click at [615, 569] on div "Le Morne Brabant: A Pilgrimage to Freedom’s Summit. A Mountain of Memory. Stand…" at bounding box center [731, 599] width 924 height 1395
click at [615, 569] on span "There comes a point where casual hiking becomes something more intimate and cha…" at bounding box center [717, 549] width 896 height 124
click at [379, 364] on span "As the gradient steepens and the forest thins, Le Morne reveals its true nature…" at bounding box center [728, 386] width 919 height 124
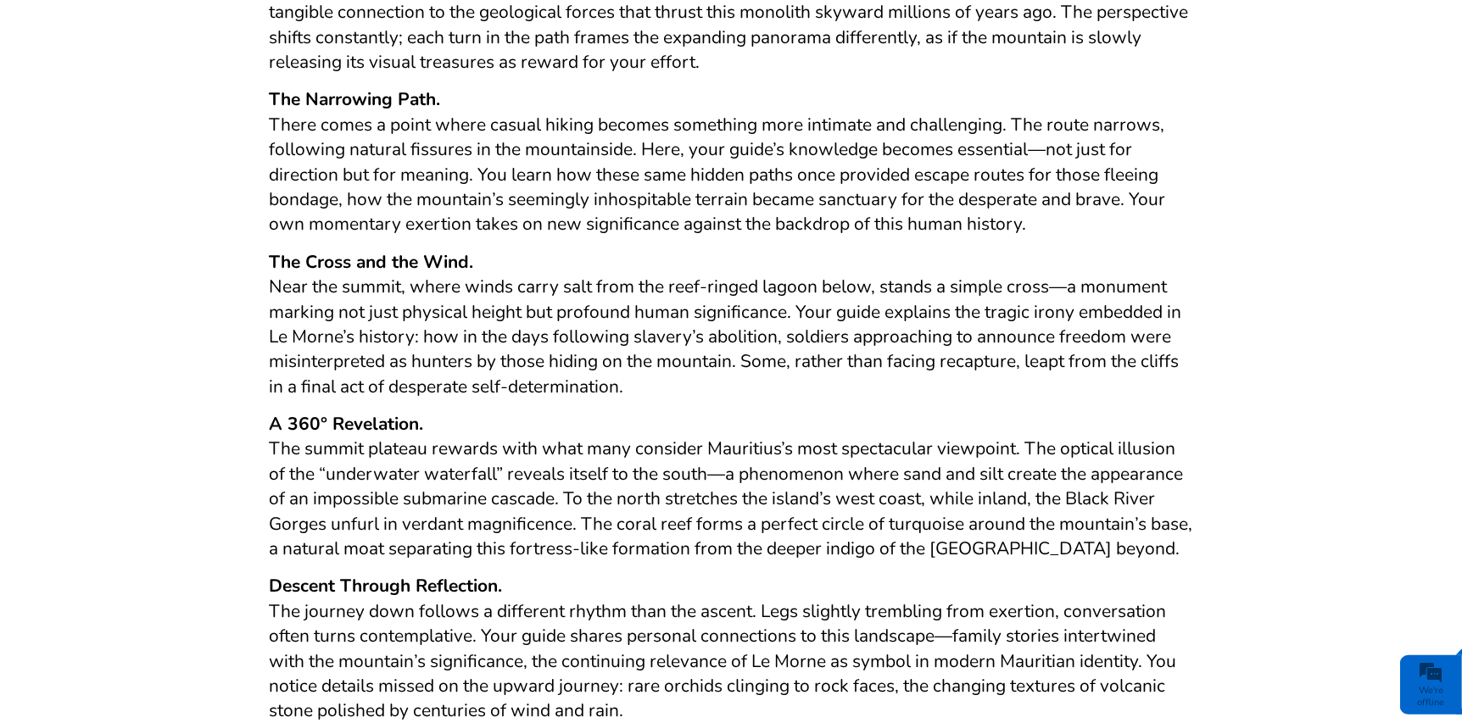
scroll to position [960, 0]
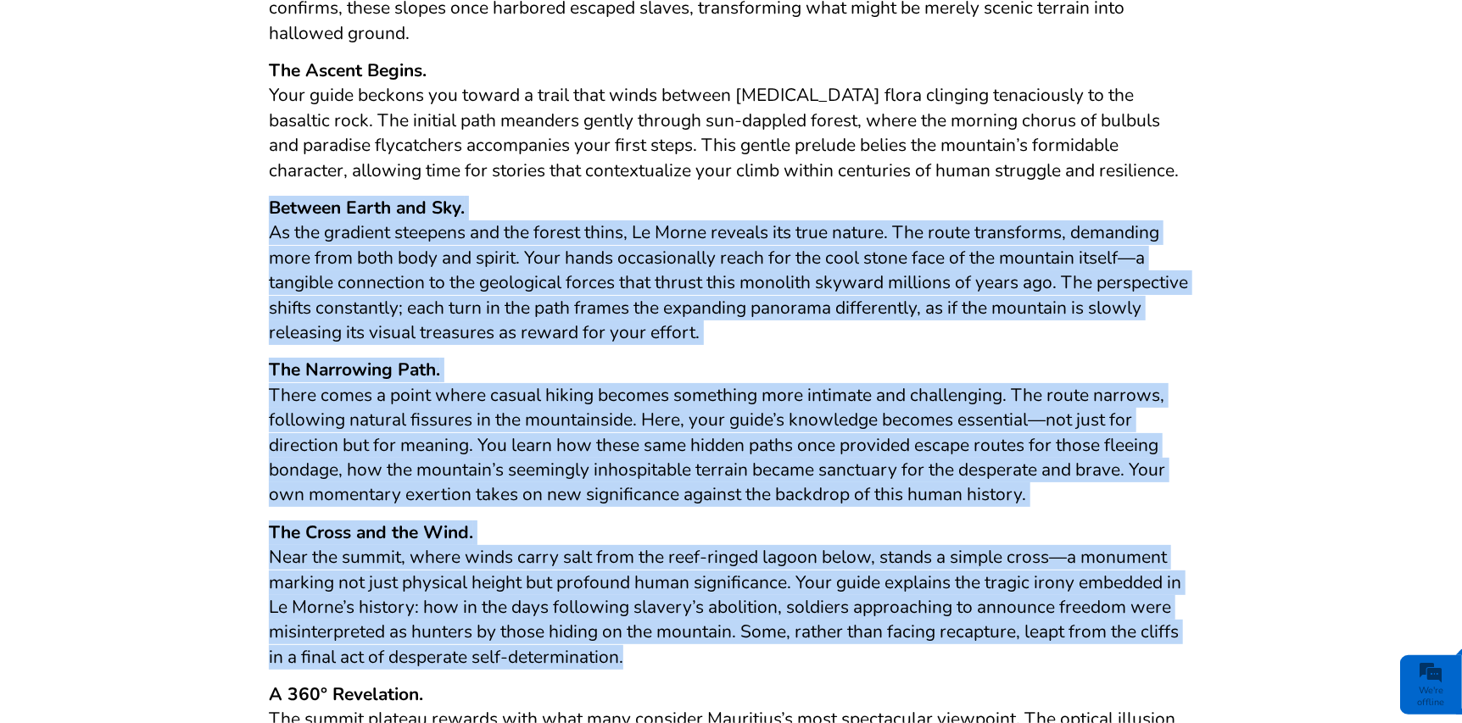
drag, startPoint x: 270, startPoint y: 287, endPoint x: 786, endPoint y: 633, distance: 621.7
click at [786, 633] on div "Le Morne Brabant: A Pilgrimage to Freedom’s Summit. A Mountain of Memory. Stand…" at bounding box center [731, 496] width 924 height 1395
copy div "Between Earth and Sky. As the gradient steepens and the forest thins, Le Morne …"
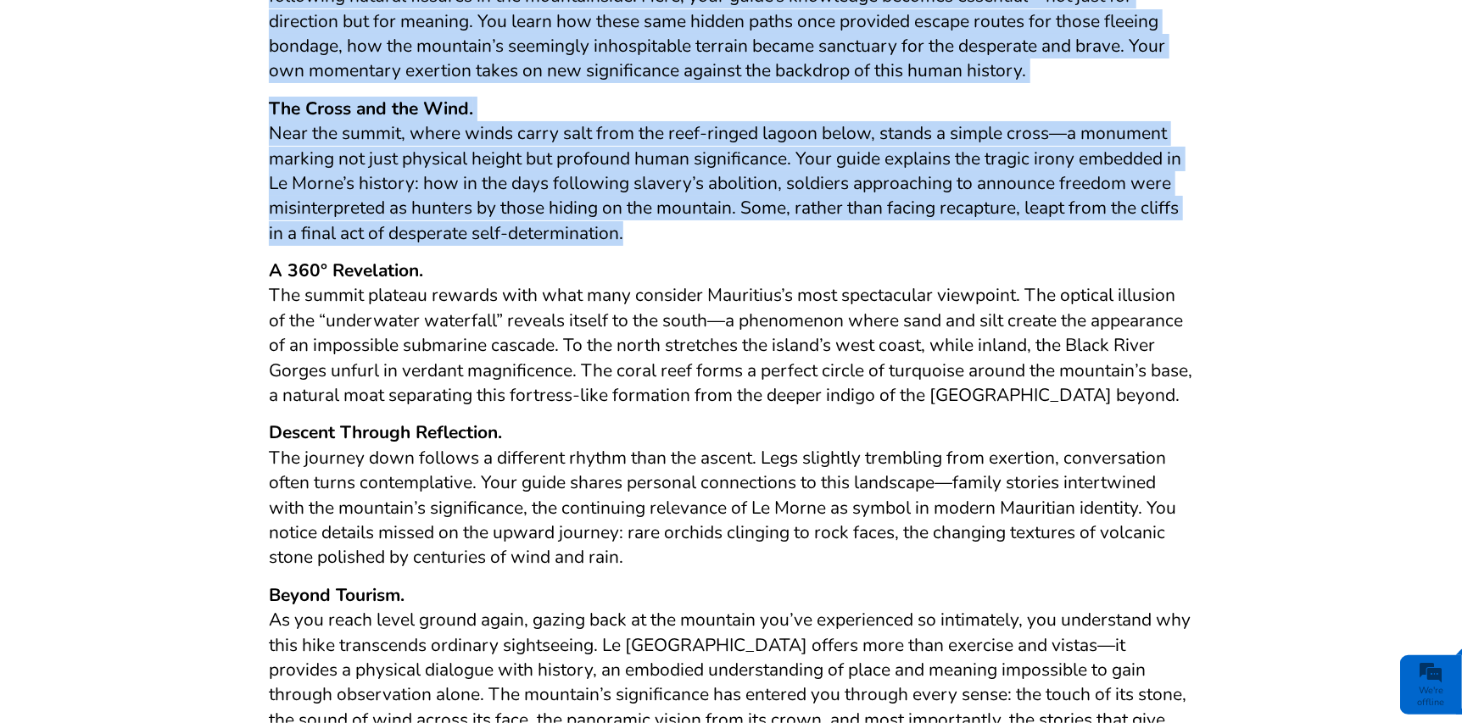
scroll to position [1555, 0]
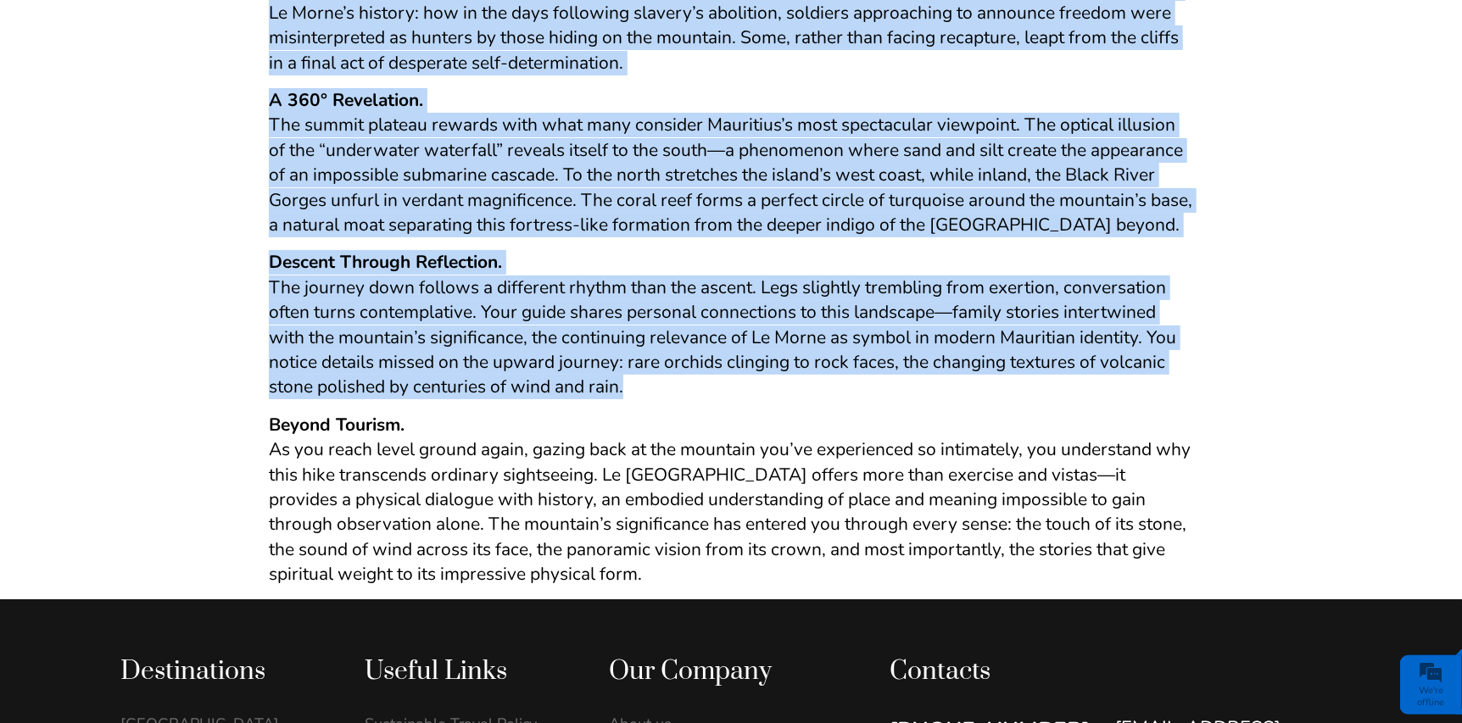
drag, startPoint x: 265, startPoint y: 71, endPoint x: 697, endPoint y: 352, distance: 515.7
click at [698, 352] on p "Descent Through Reflection. The journey down follows a different rhythm than th…" at bounding box center [731, 324] width 924 height 149
click at [681, 371] on p "Descent Through Reflection. The journey down follows a different rhythm than th…" at bounding box center [731, 324] width 924 height 149
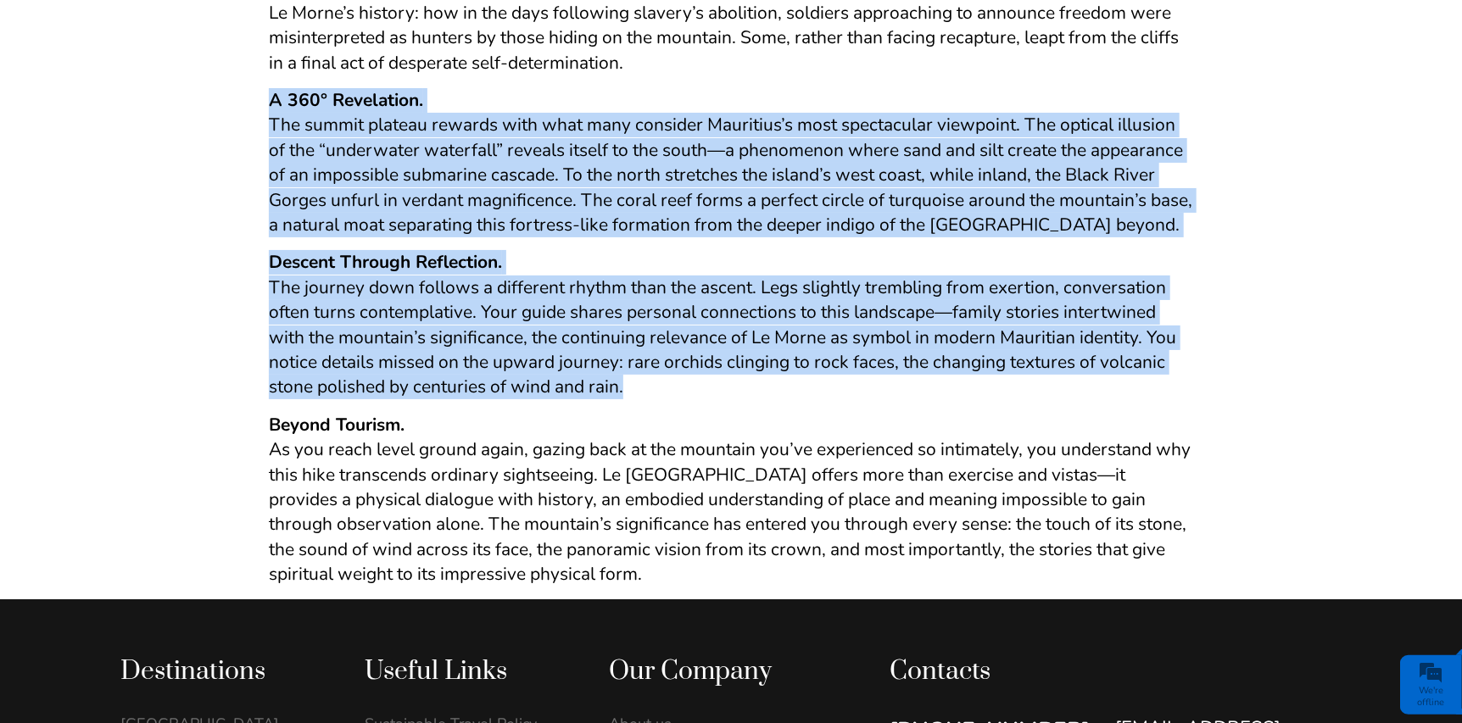
drag, startPoint x: 656, startPoint y: 367, endPoint x: 271, endPoint y: 69, distance: 486.6
drag, startPoint x: 271, startPoint y: 69, endPoint x: 573, endPoint y: 214, distance: 335.0
copy div "A 360° Revelation. The summit plateau rewards with what many consider Mauritius…"
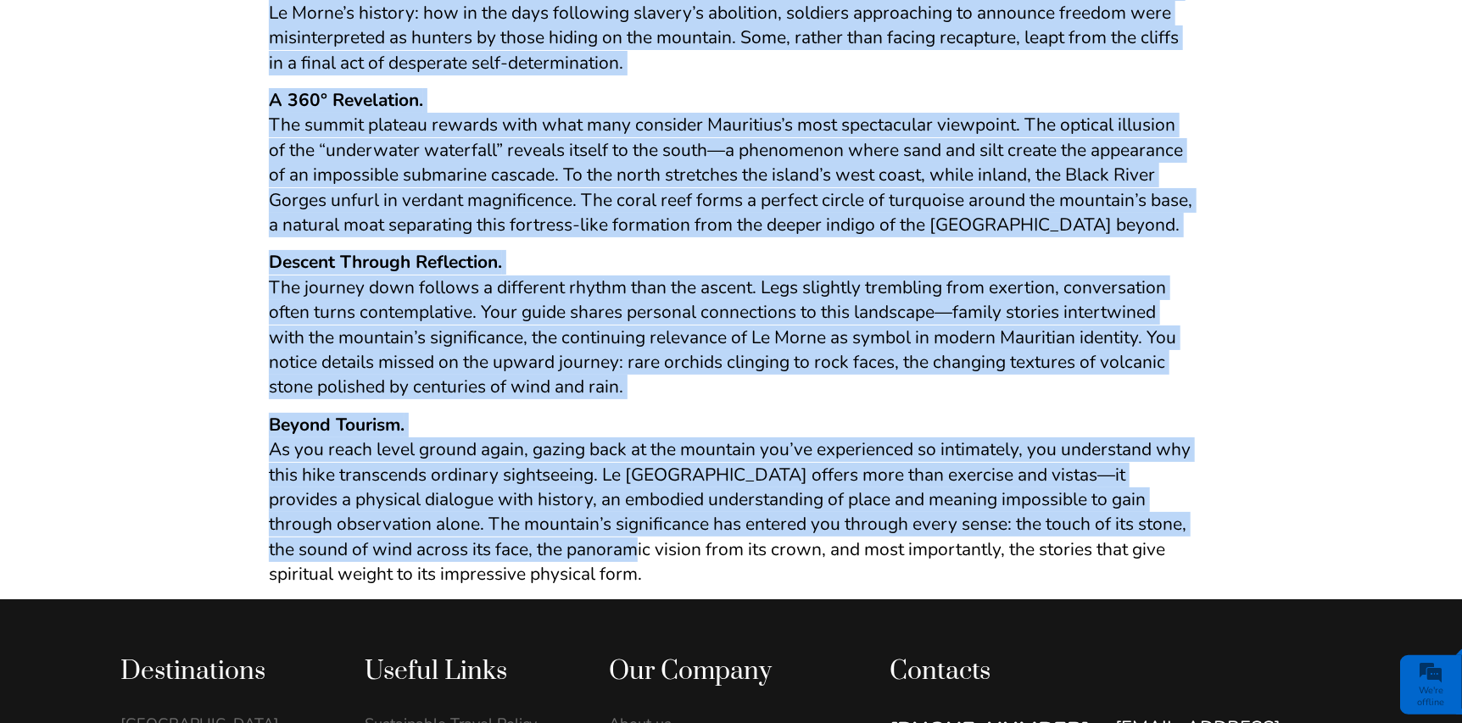
drag, startPoint x: 263, startPoint y: 397, endPoint x: 637, endPoint y: 531, distance: 397.3
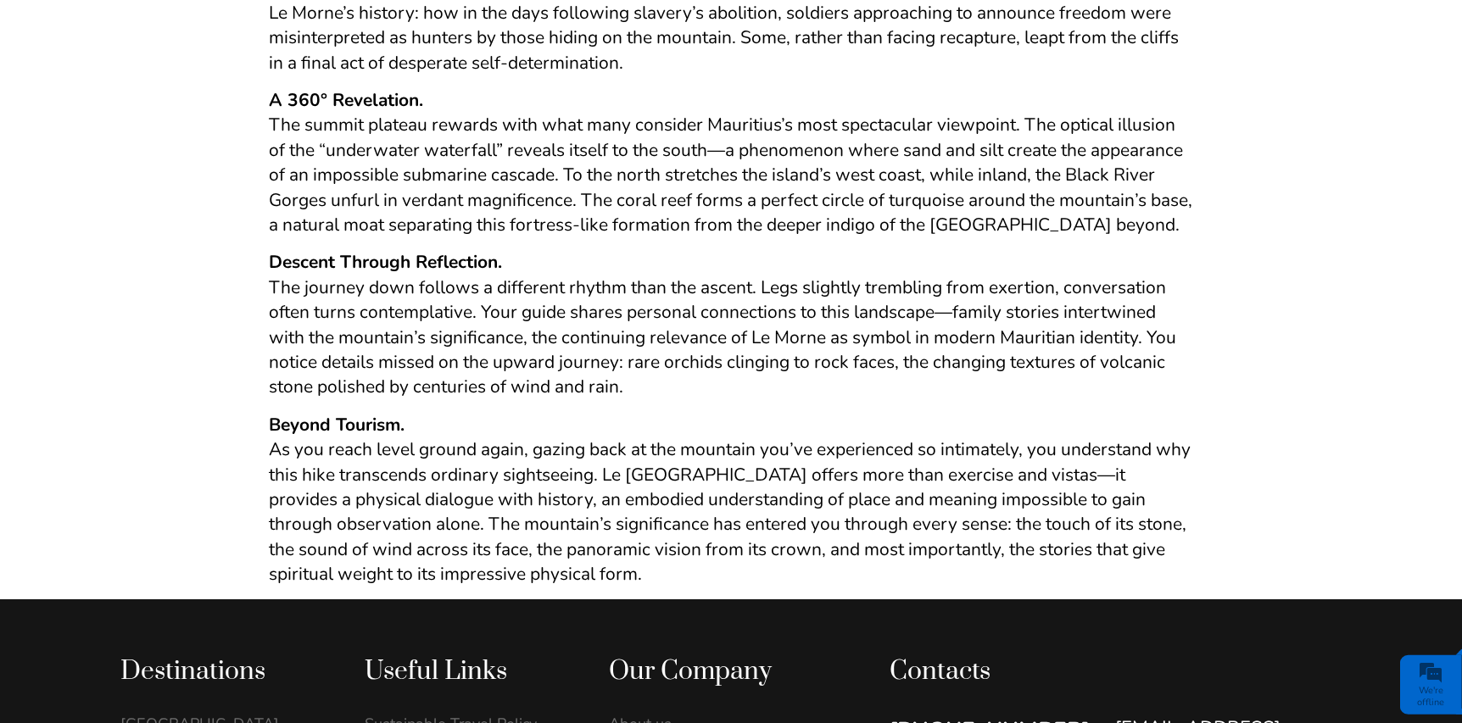
drag, startPoint x: 637, startPoint y: 531, endPoint x: 667, endPoint y: 561, distance: 42.0
click at [667, 561] on p "Beyond Tourism. As you reach level ground again, gazing back at the mountain yo…" at bounding box center [731, 500] width 924 height 175
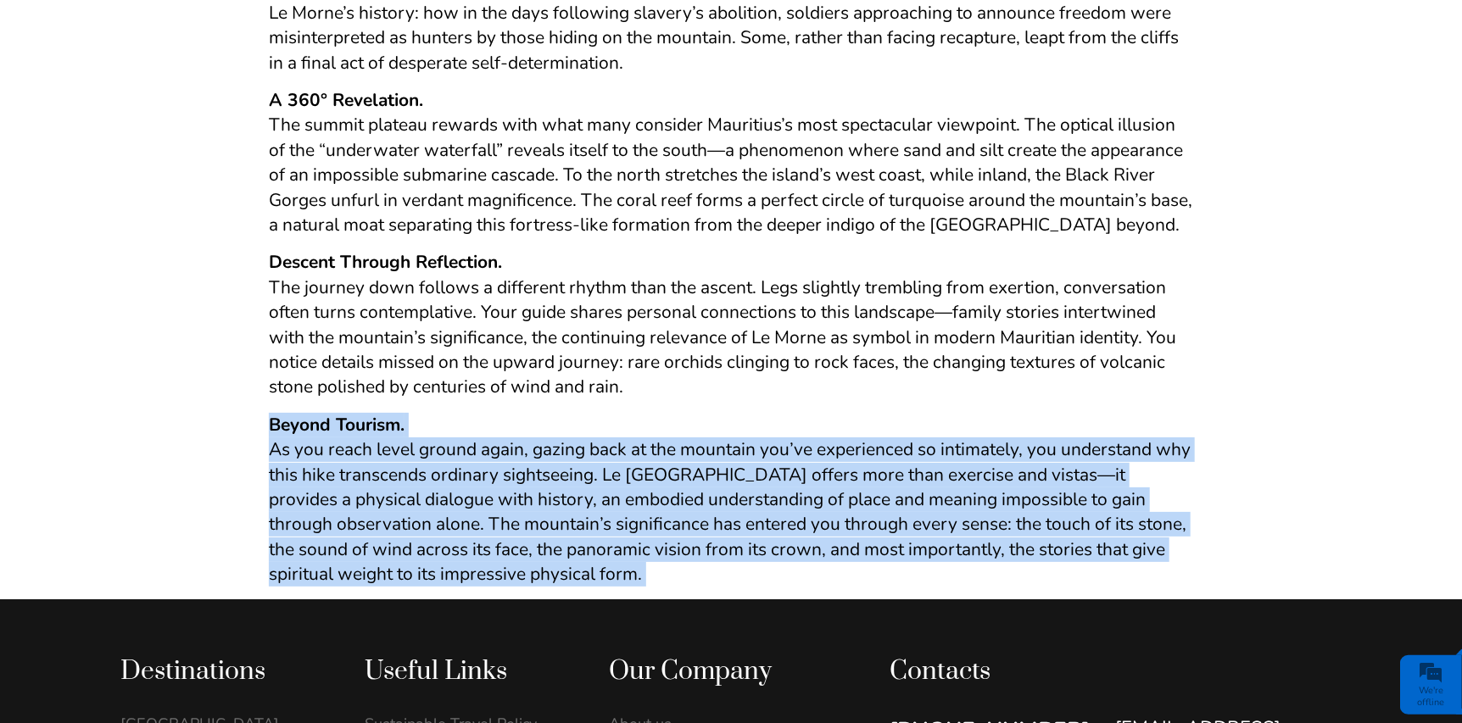
drag, startPoint x: 663, startPoint y: 556, endPoint x: 290, endPoint y: 398, distance: 405.5
click at [290, 413] on p "Beyond Tourism. As you reach level ground again, gazing back at the mountain yo…" at bounding box center [731, 500] width 924 height 175
copy div "Beyond Tourism. As you reach level ground again, gazing back at the mountain yo…"
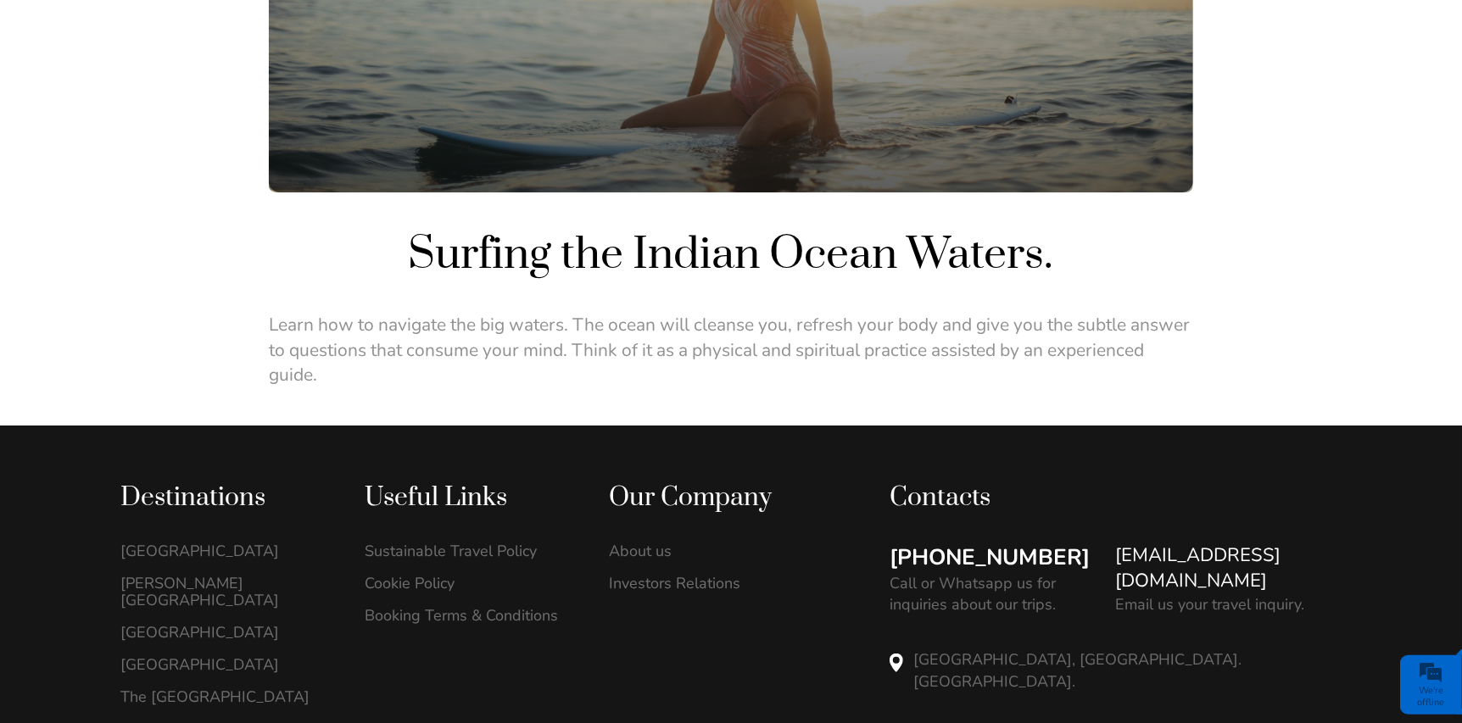
scroll to position [339, 0]
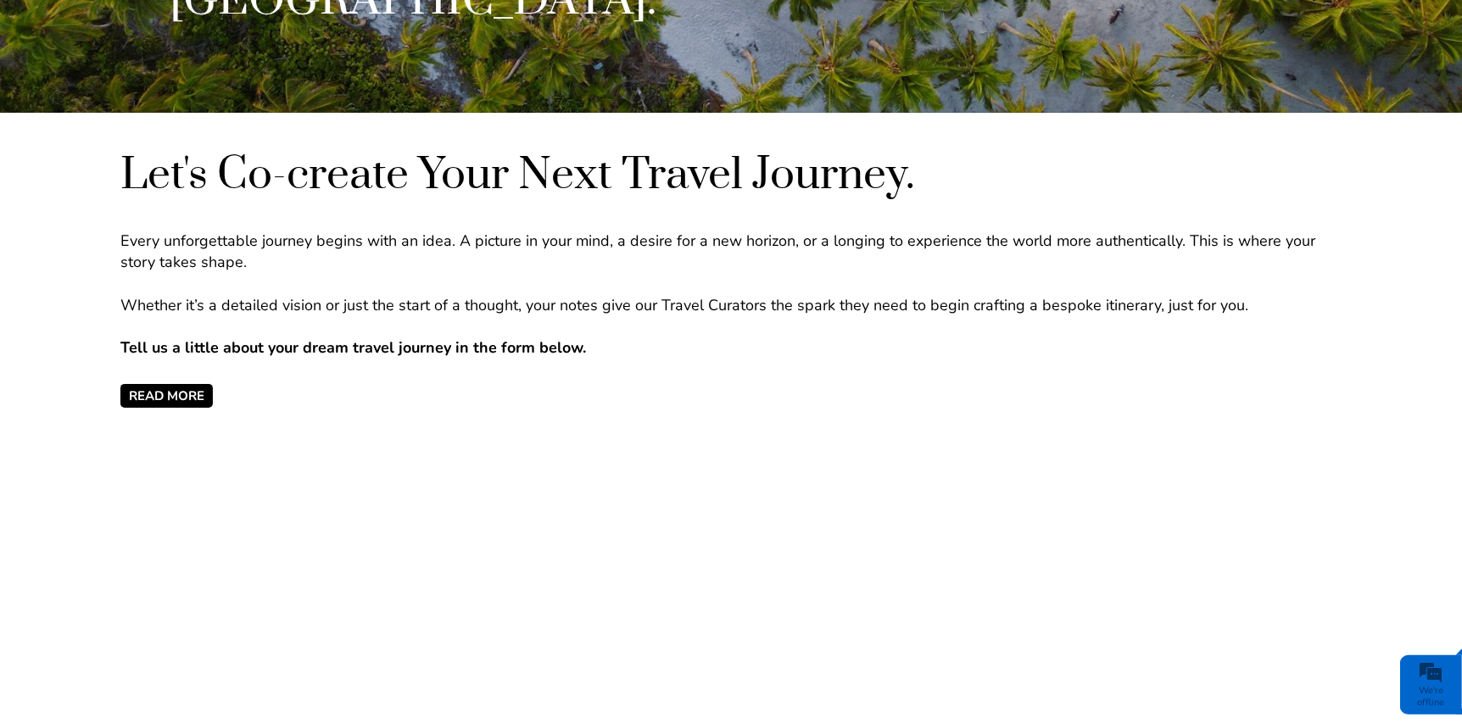
scroll to position [594, 0]
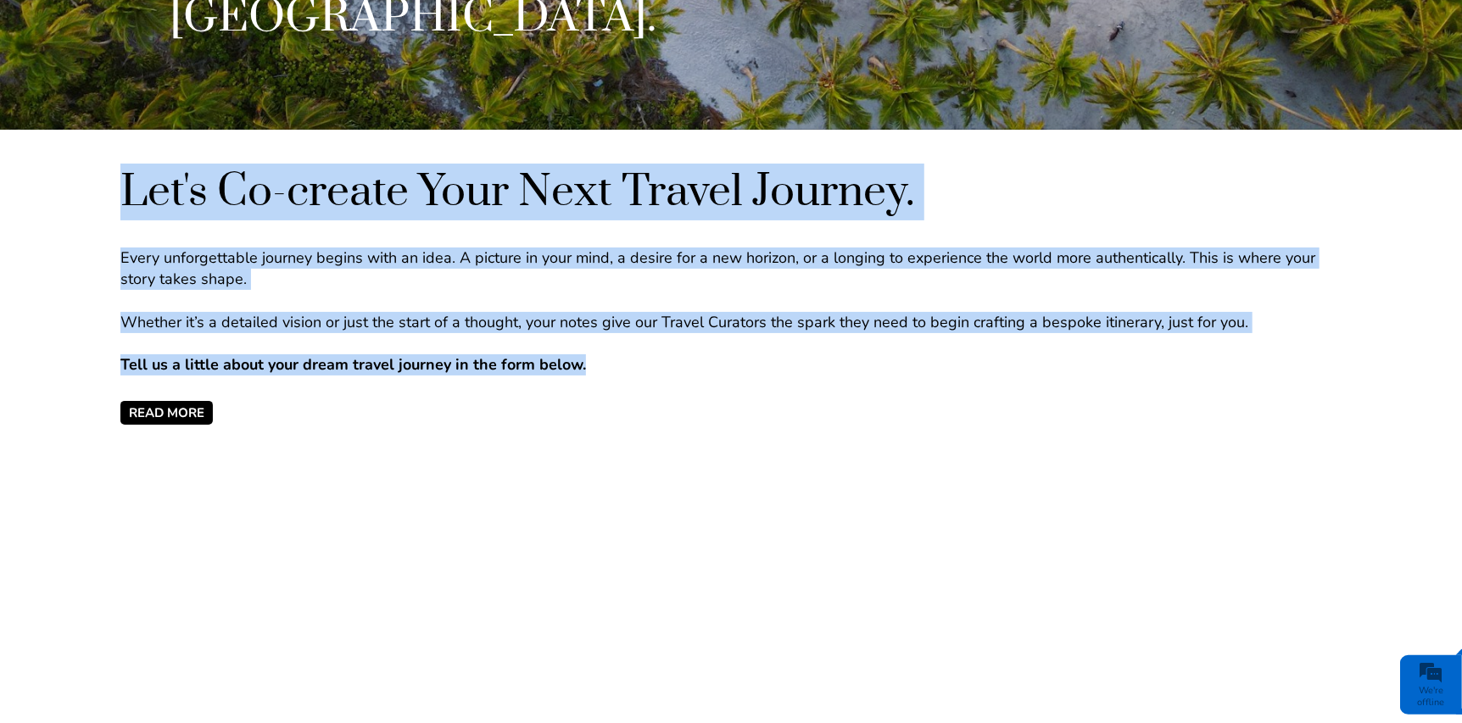
drag, startPoint x: 118, startPoint y: 257, endPoint x: 614, endPoint y: 367, distance: 508.3
click at [614, 367] on div "Let's Co-create Your Next Travel Journey. Every unforgettable journey begins wi…" at bounding box center [731, 294] width 1462 height 261
drag, startPoint x: 614, startPoint y: 367, endPoint x: 474, endPoint y: 368, distance: 139.9
copy div "Let's Co-create Your Next Travel Journey. Every unforgettable journey begins wi…"
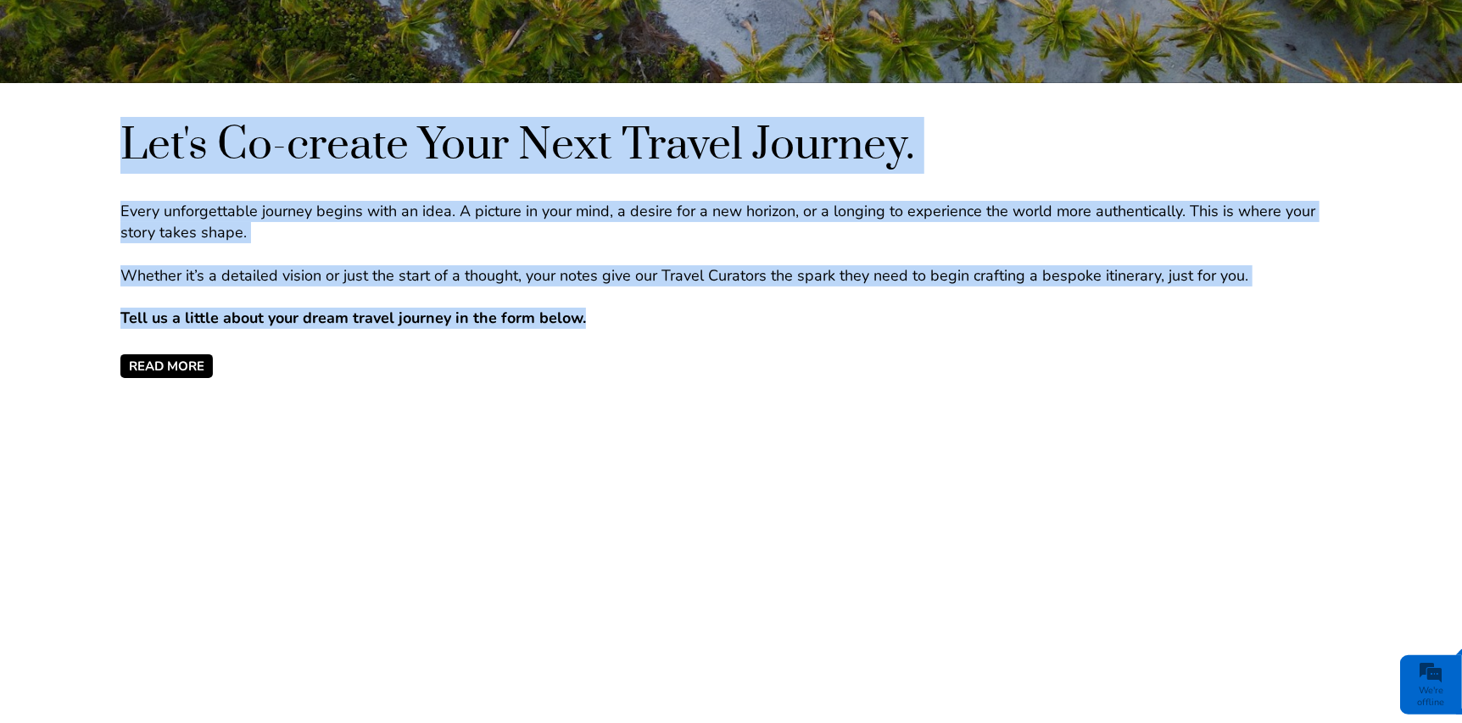
scroll to position [594, 0]
